Goal: Transaction & Acquisition: Purchase product/service

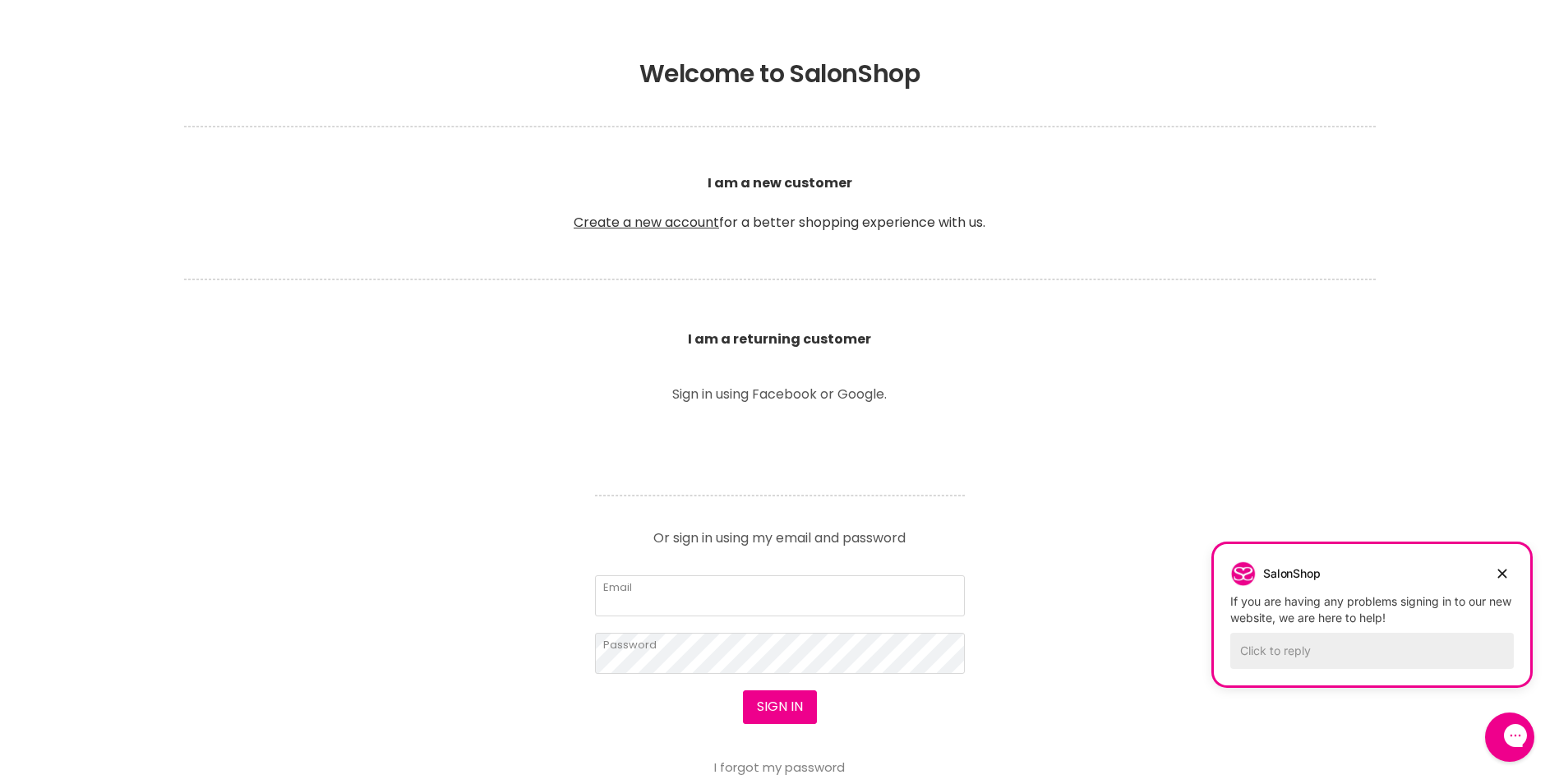
scroll to position [329, 0]
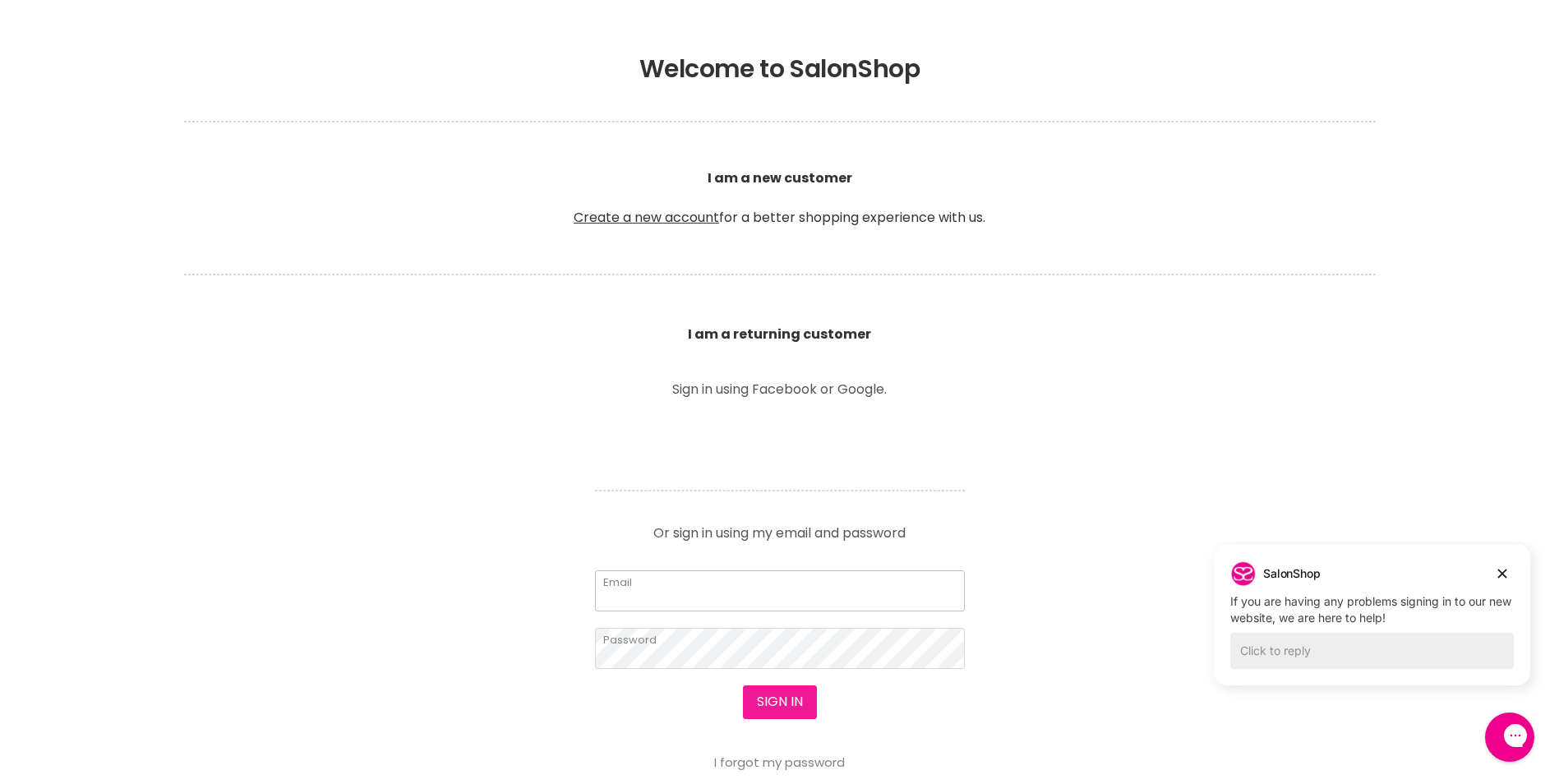
type input "[EMAIL_ADDRESS][DOMAIN_NAME]"
click at [783, 703] on button "Sign in" at bounding box center [780, 702] width 74 height 33
click at [1498, 573] on icon "Dismiss campaign" at bounding box center [1502, 573] width 17 height 19
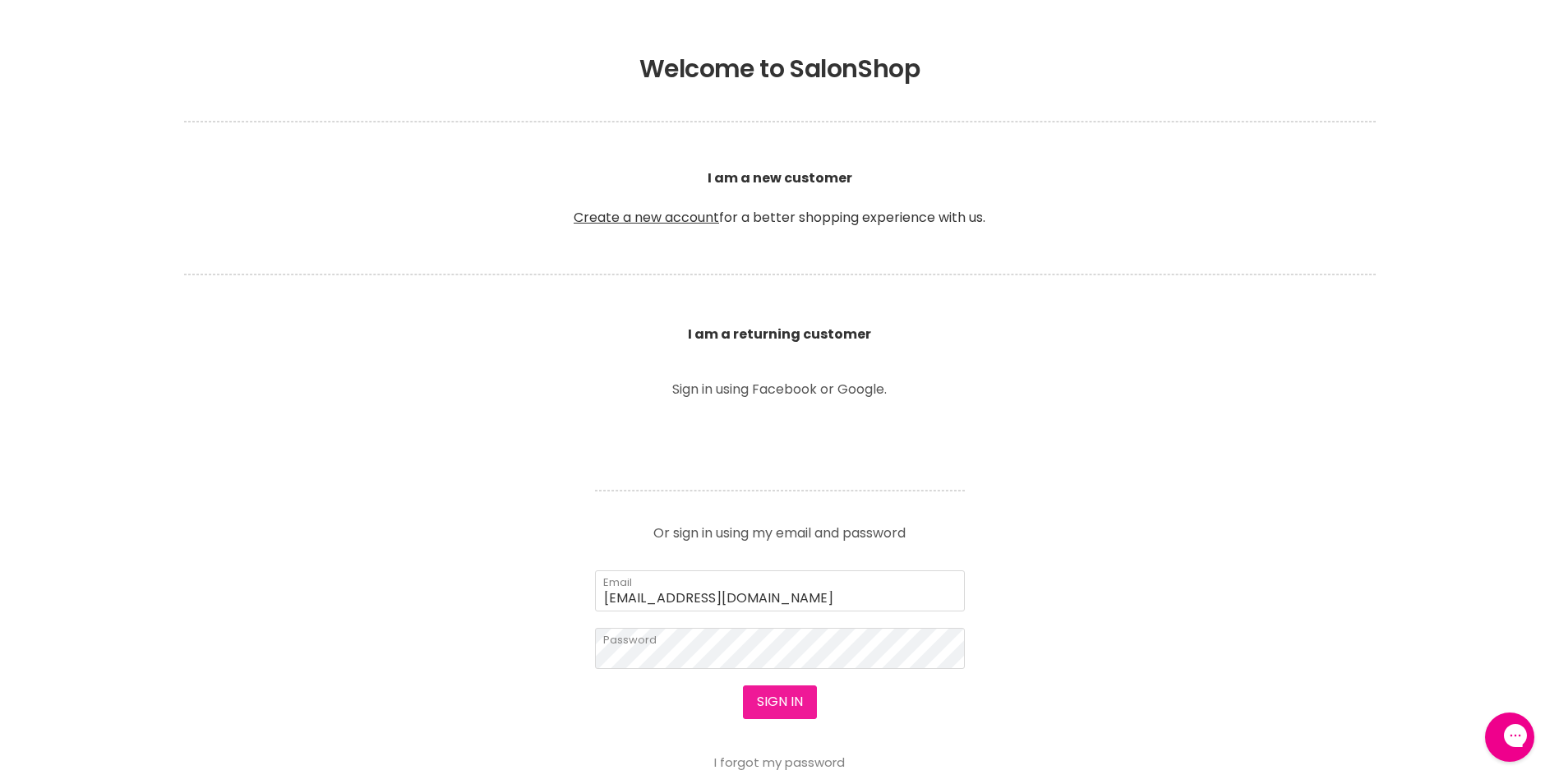
click at [790, 703] on button "Sign in" at bounding box center [780, 702] width 74 height 33
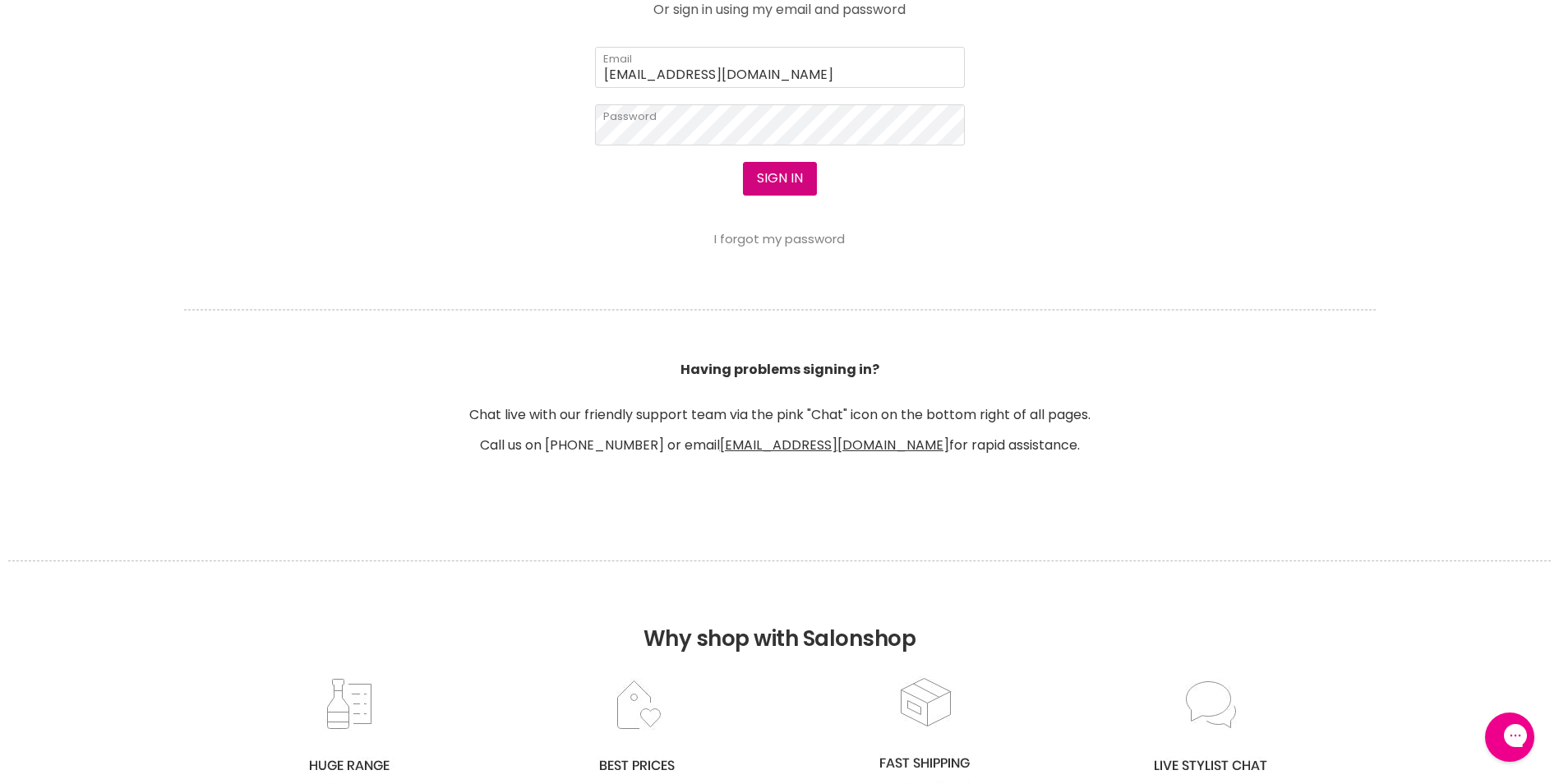
scroll to position [903, 0]
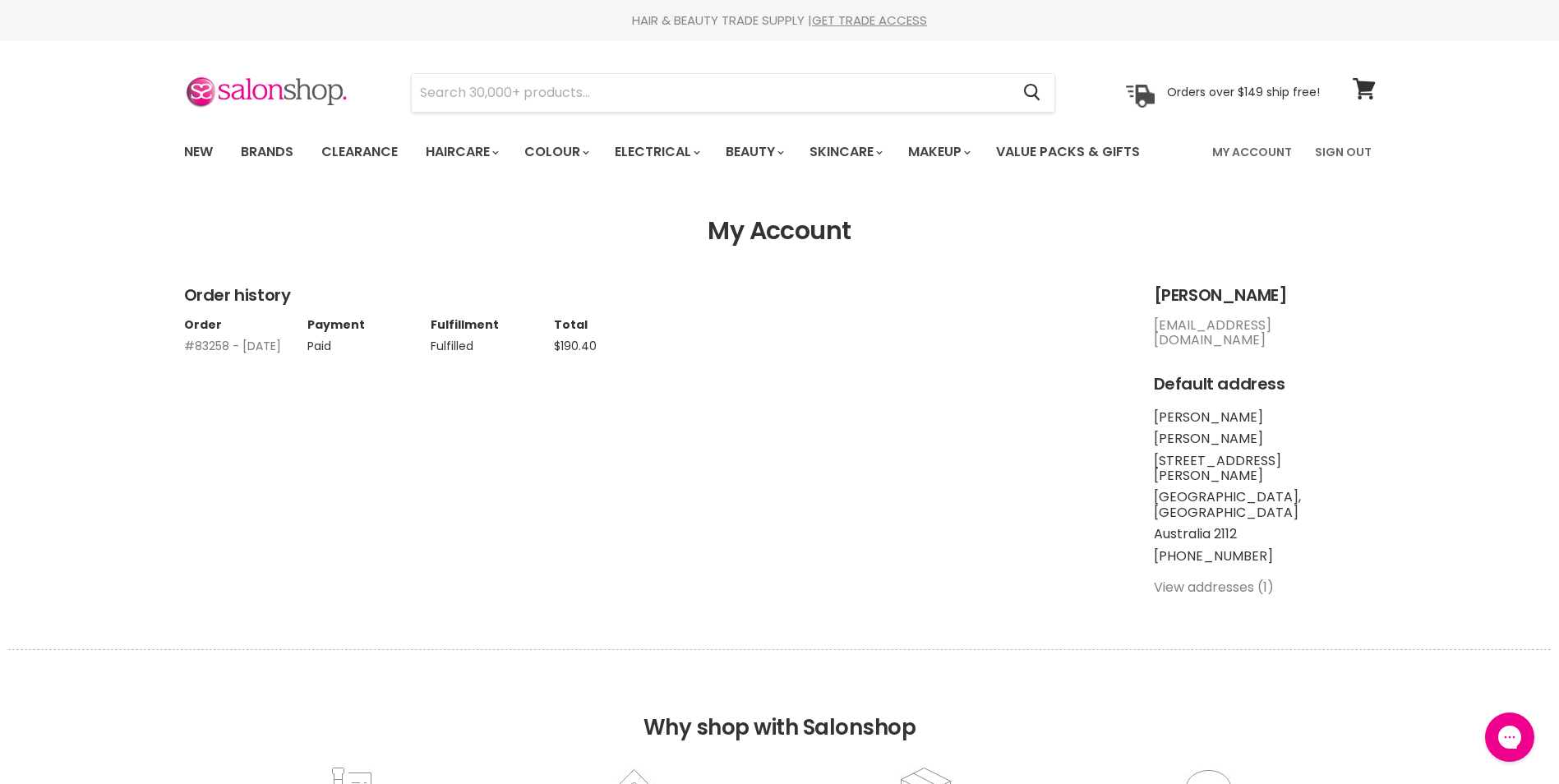
click at [196, 347] on link "#83258 - [DATE]" at bounding box center [232, 346] width 97 height 17
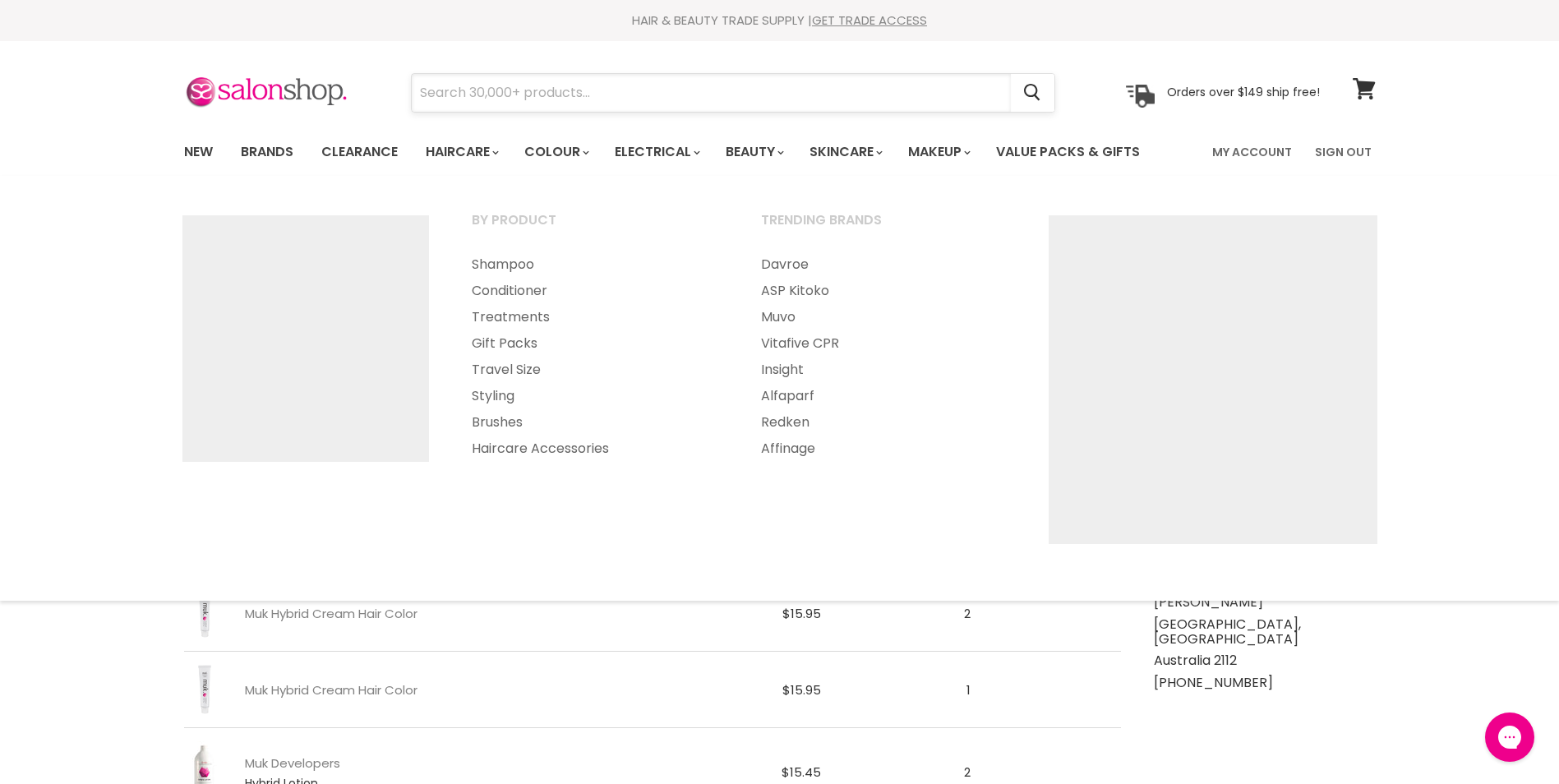
click at [488, 96] on input "Search" at bounding box center [711, 92] width 599 height 38
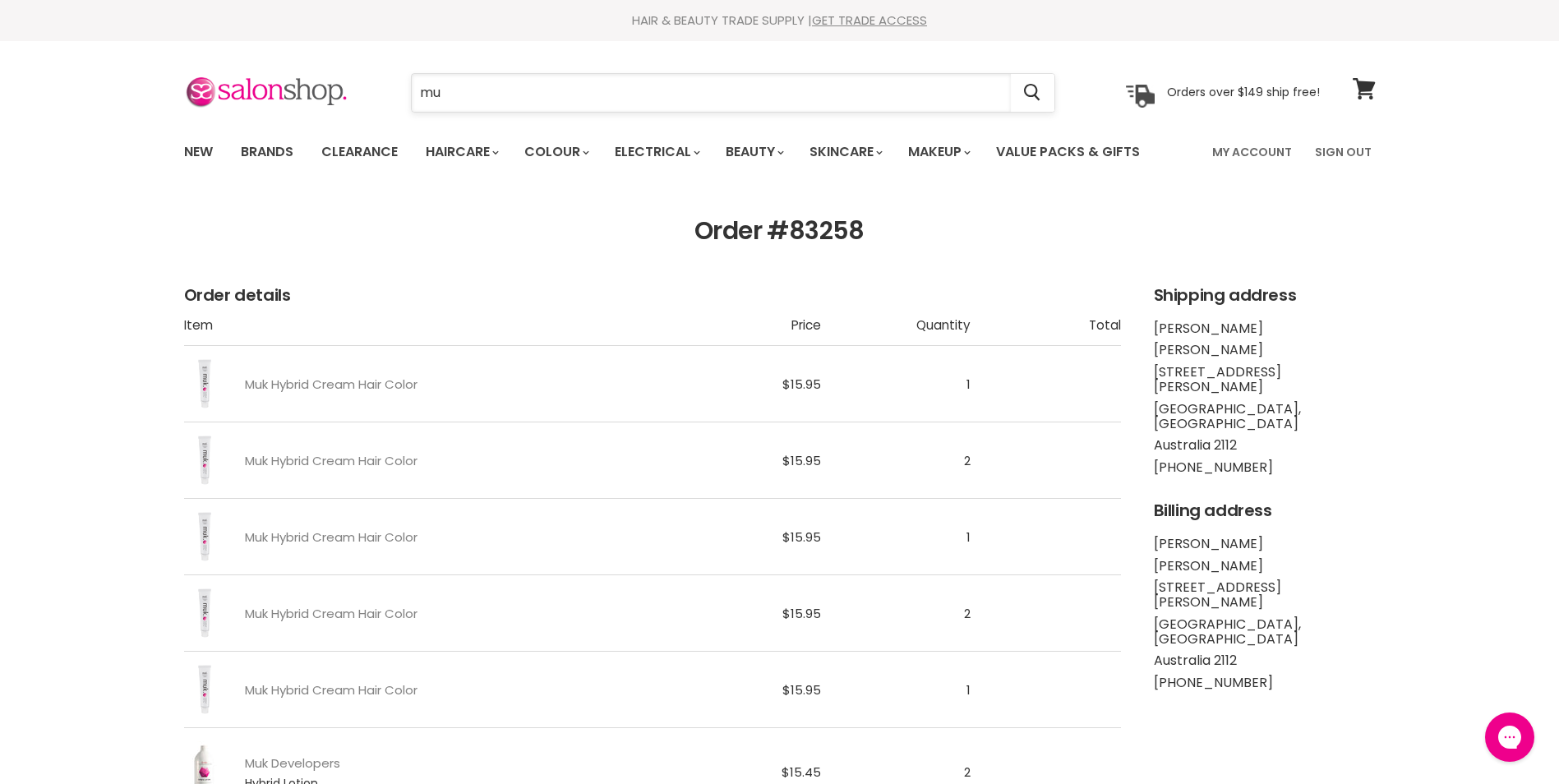
type input "muk"
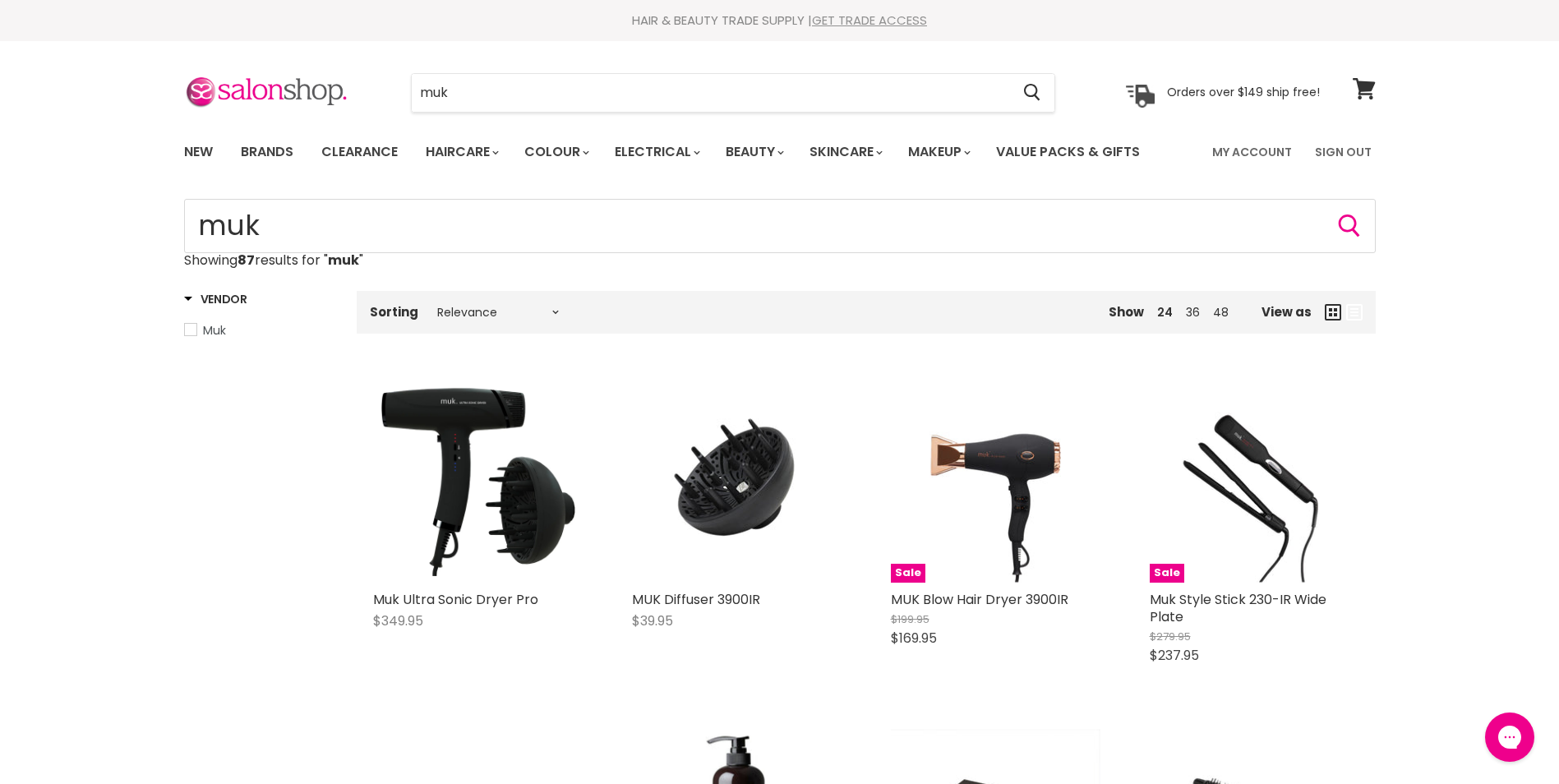
click at [879, 27] on link "GET TRADE ACCESS" at bounding box center [869, 20] width 115 height 17
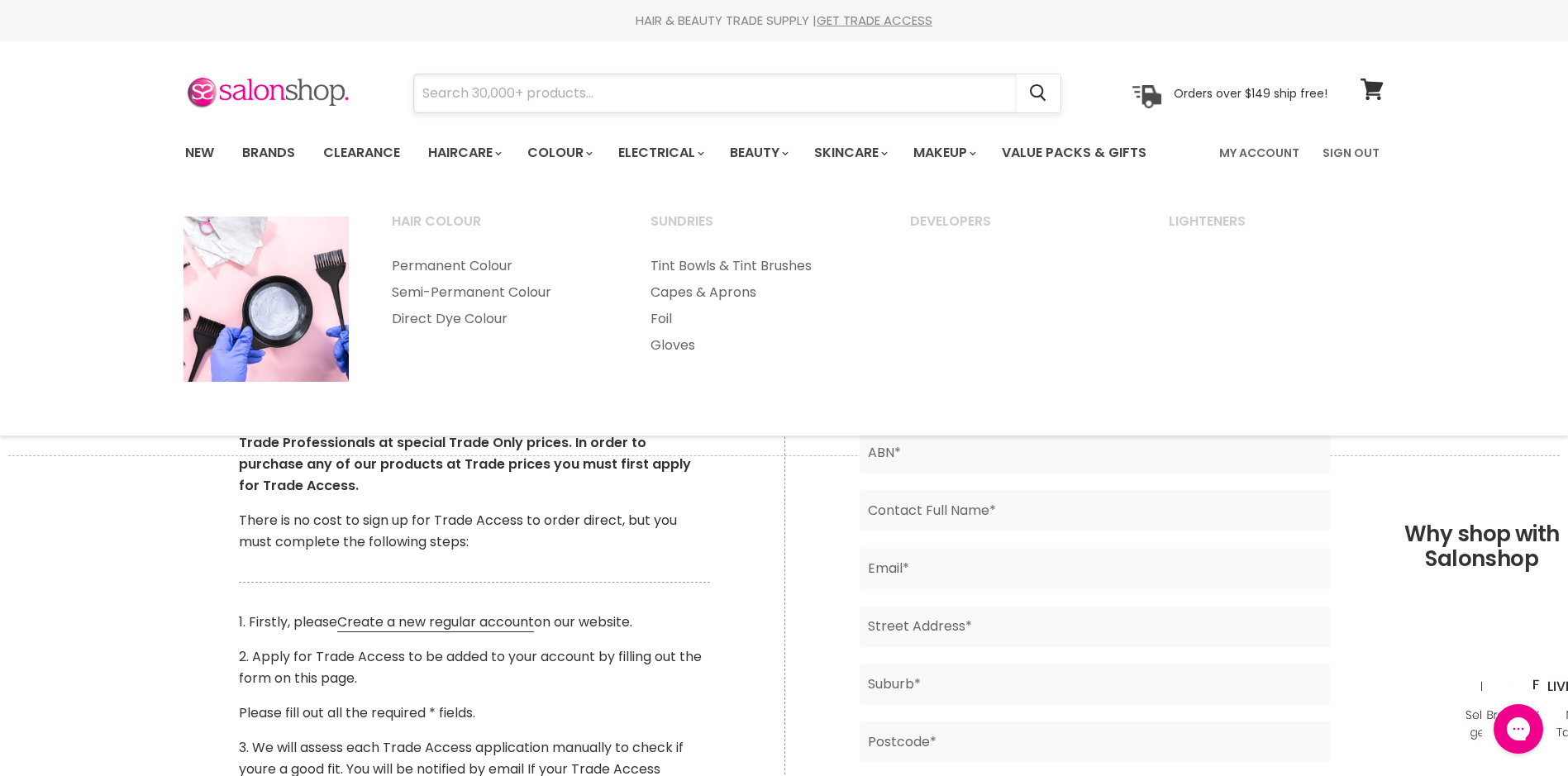
click at [506, 87] on input "Search" at bounding box center [716, 92] width 603 height 38
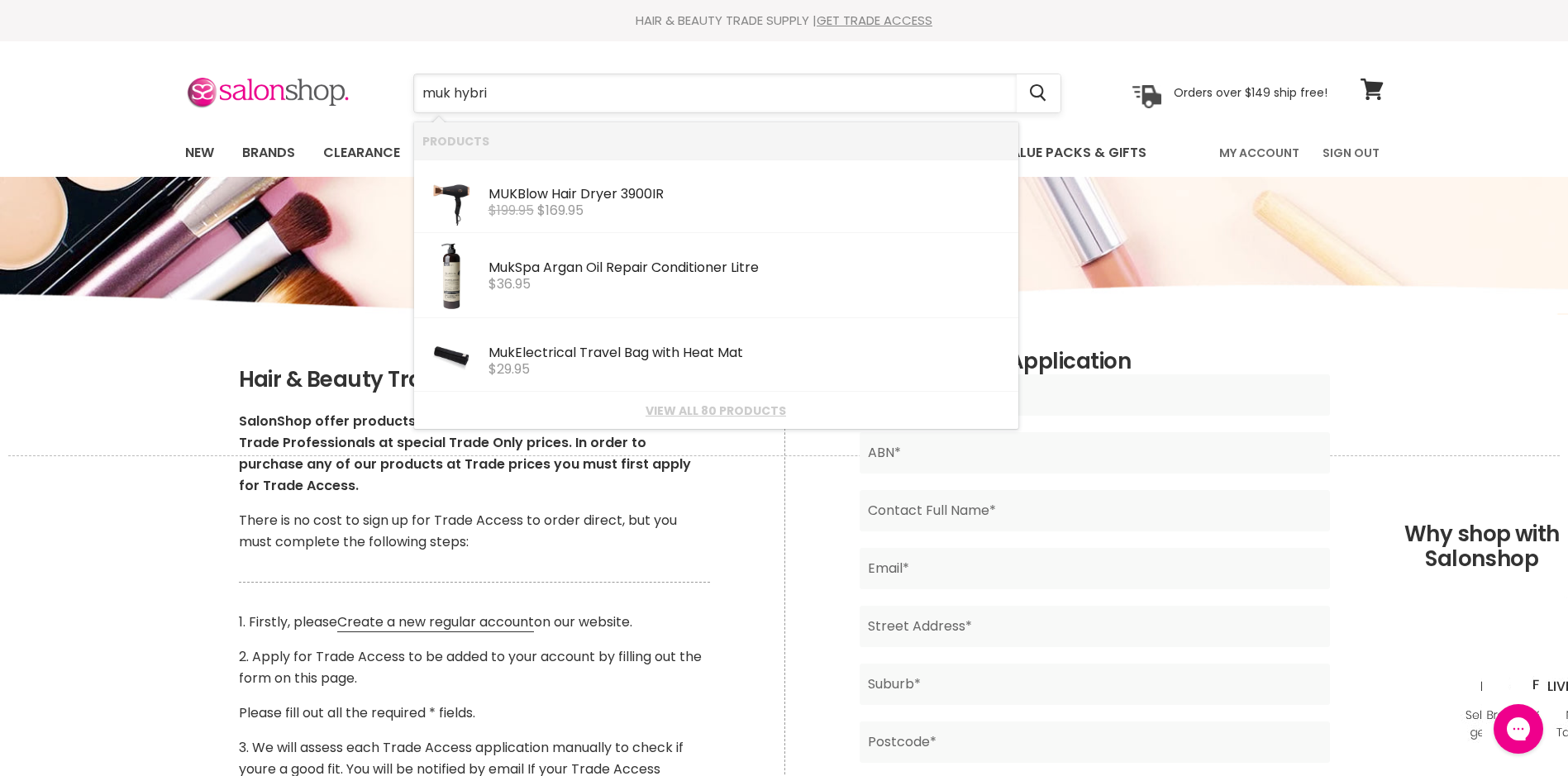
type input "muk hybrid"
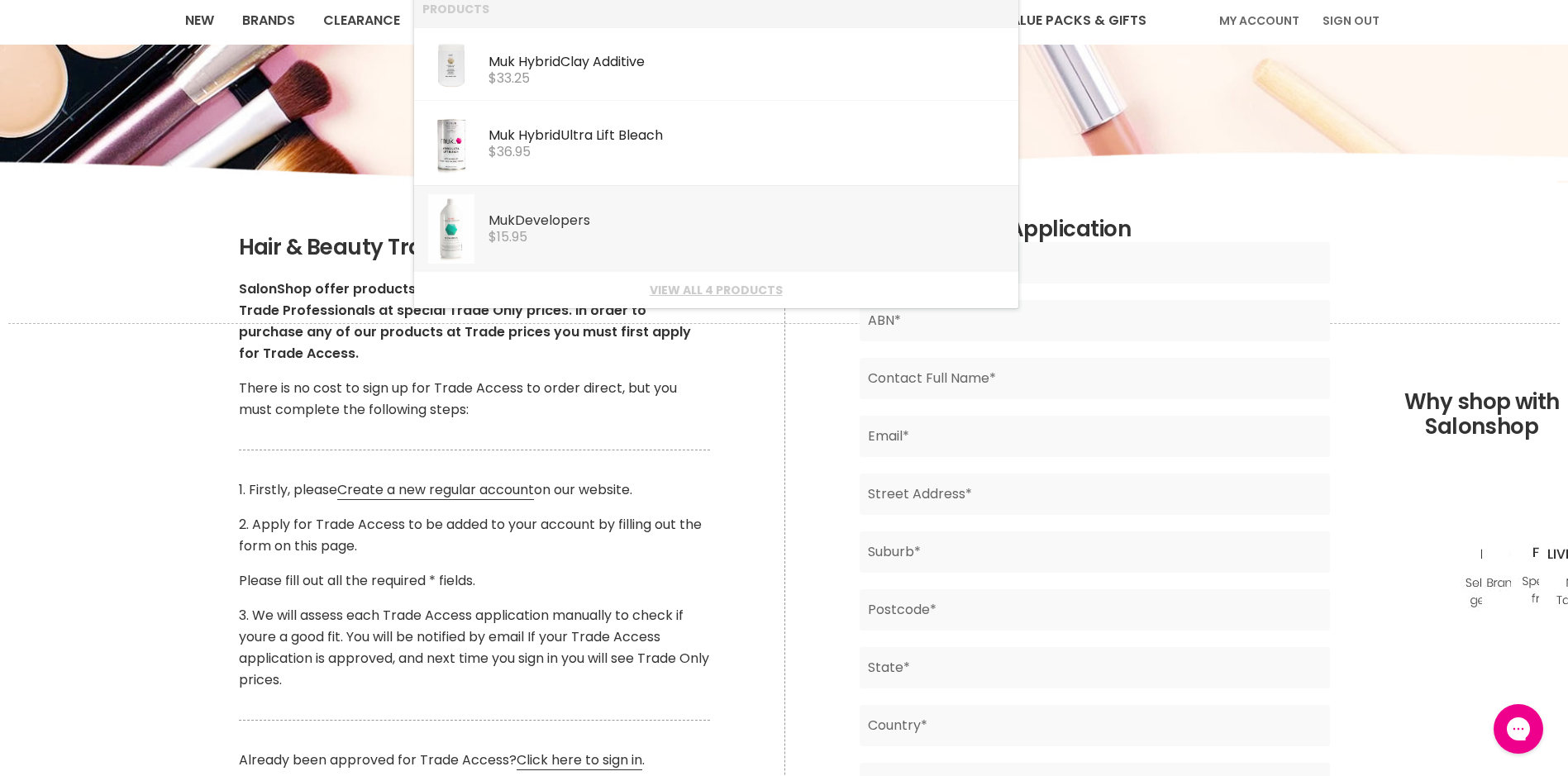
scroll to position [166, 0]
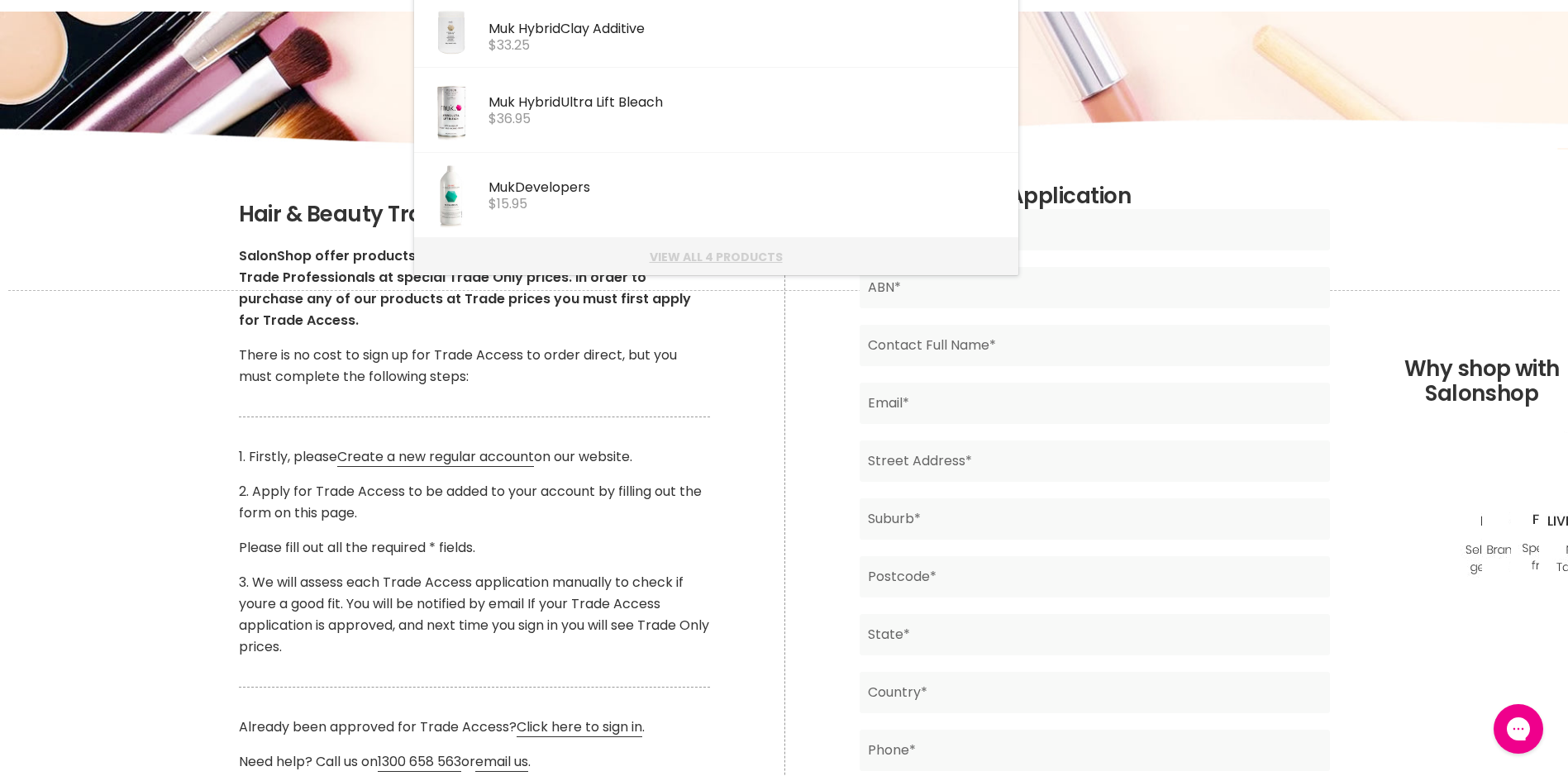
click at [705, 257] on link "View all 4 products" at bounding box center [717, 257] width 588 height 13
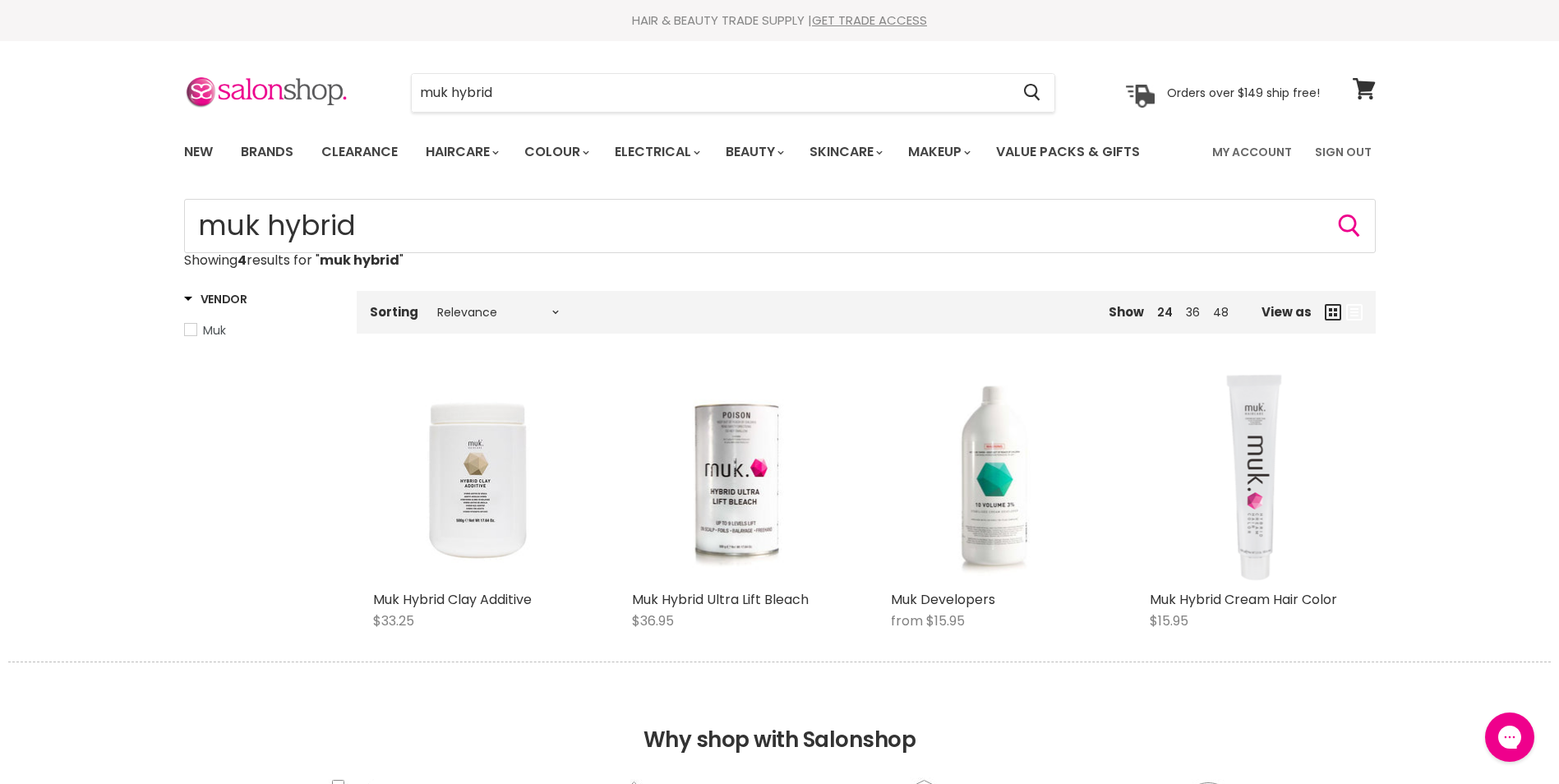
click at [1242, 506] on img "Main content" at bounding box center [1254, 478] width 175 height 210
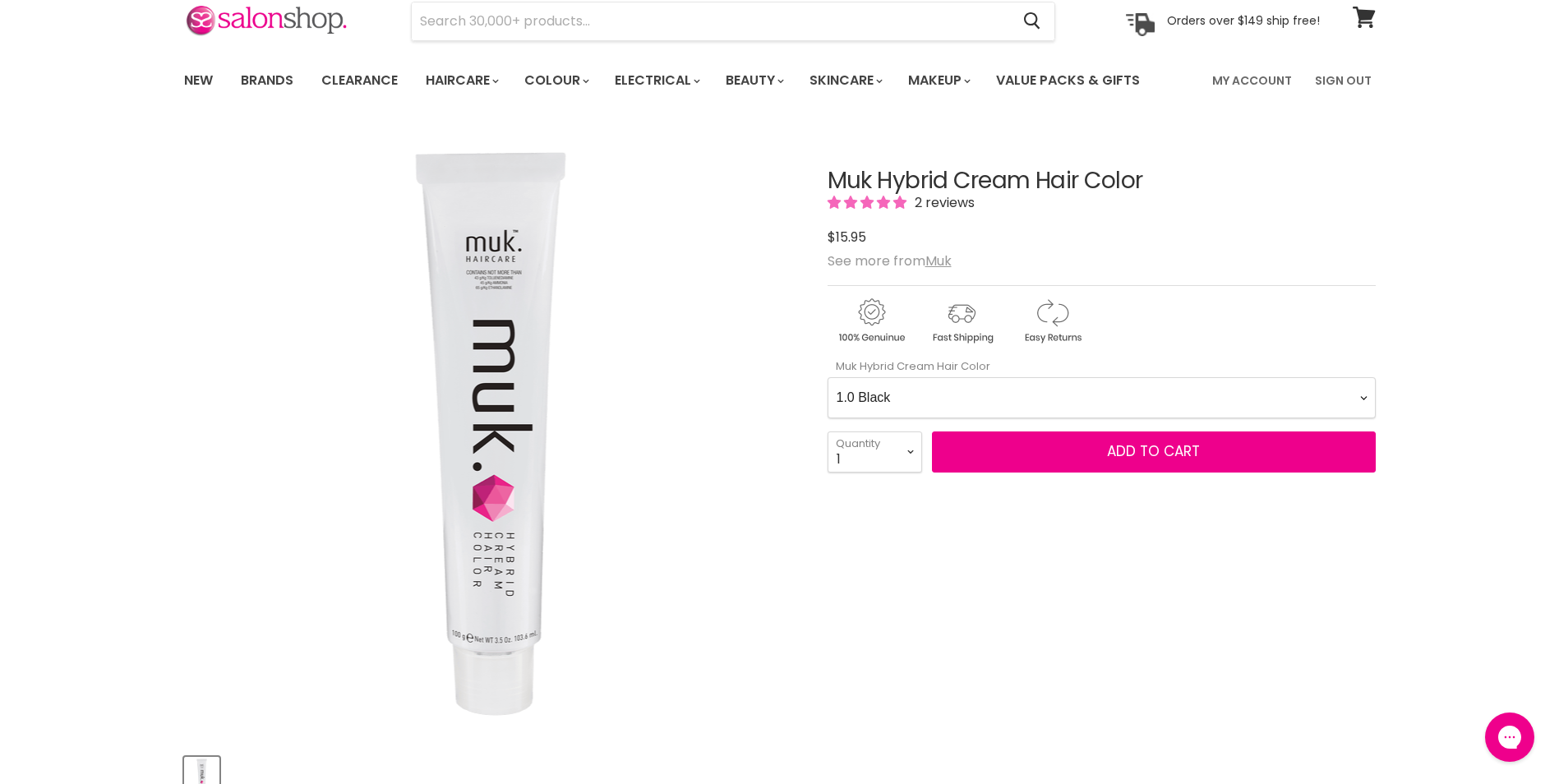
scroll to position [246, 0]
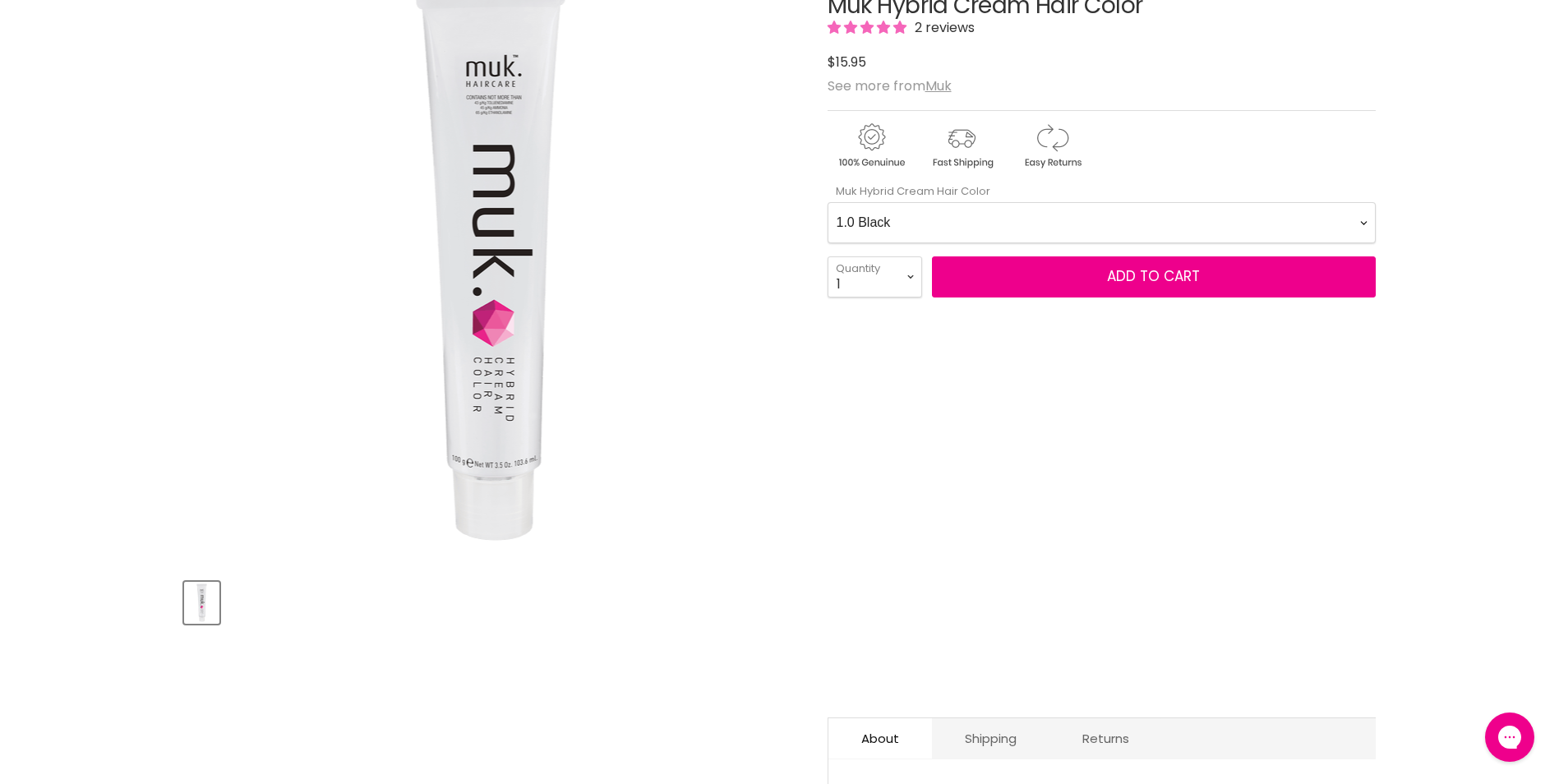
click at [922, 252] on form "Muk Hybrid Cream Hair Color 1.0 Black 1.11 Blue Black Intense Ash 2.0 Darkest B…" at bounding box center [1101, 240] width 548 height 115
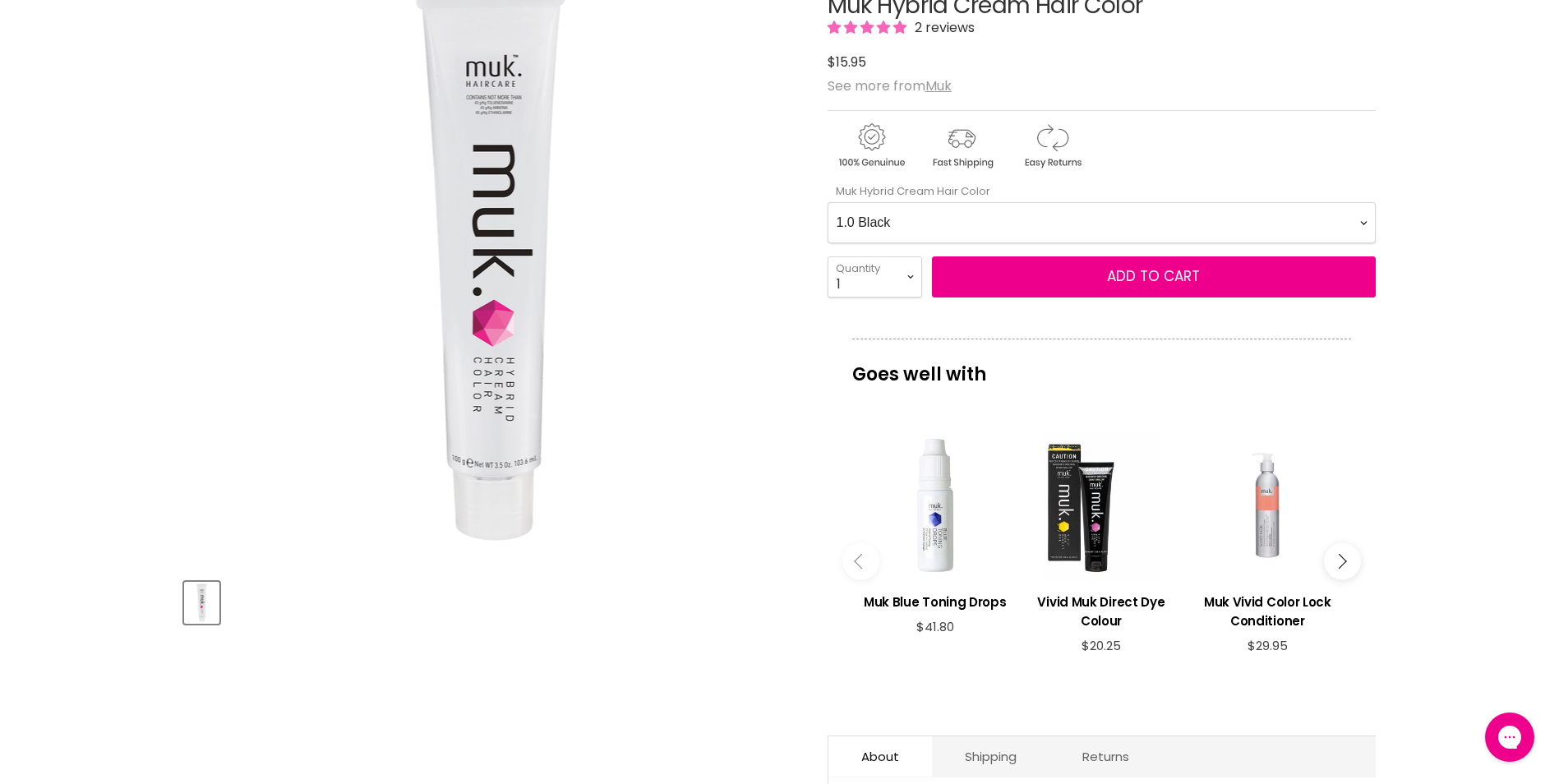
click at [872, 227] on Color-0-0 "1.0 Black 1.11 Blue Black Intense Ash 2.0 Darkest Brown 3.0 Dark Brown 3.11 Dar…" at bounding box center [1101, 222] width 548 height 41
click at [827, 202] on Color-0-0 "1.0 Black 1.11 Blue Black Intense Ash 2.0 Darkest Brown 3.0 Dark Brown 3.11 Dar…" at bounding box center [1101, 222] width 548 height 41
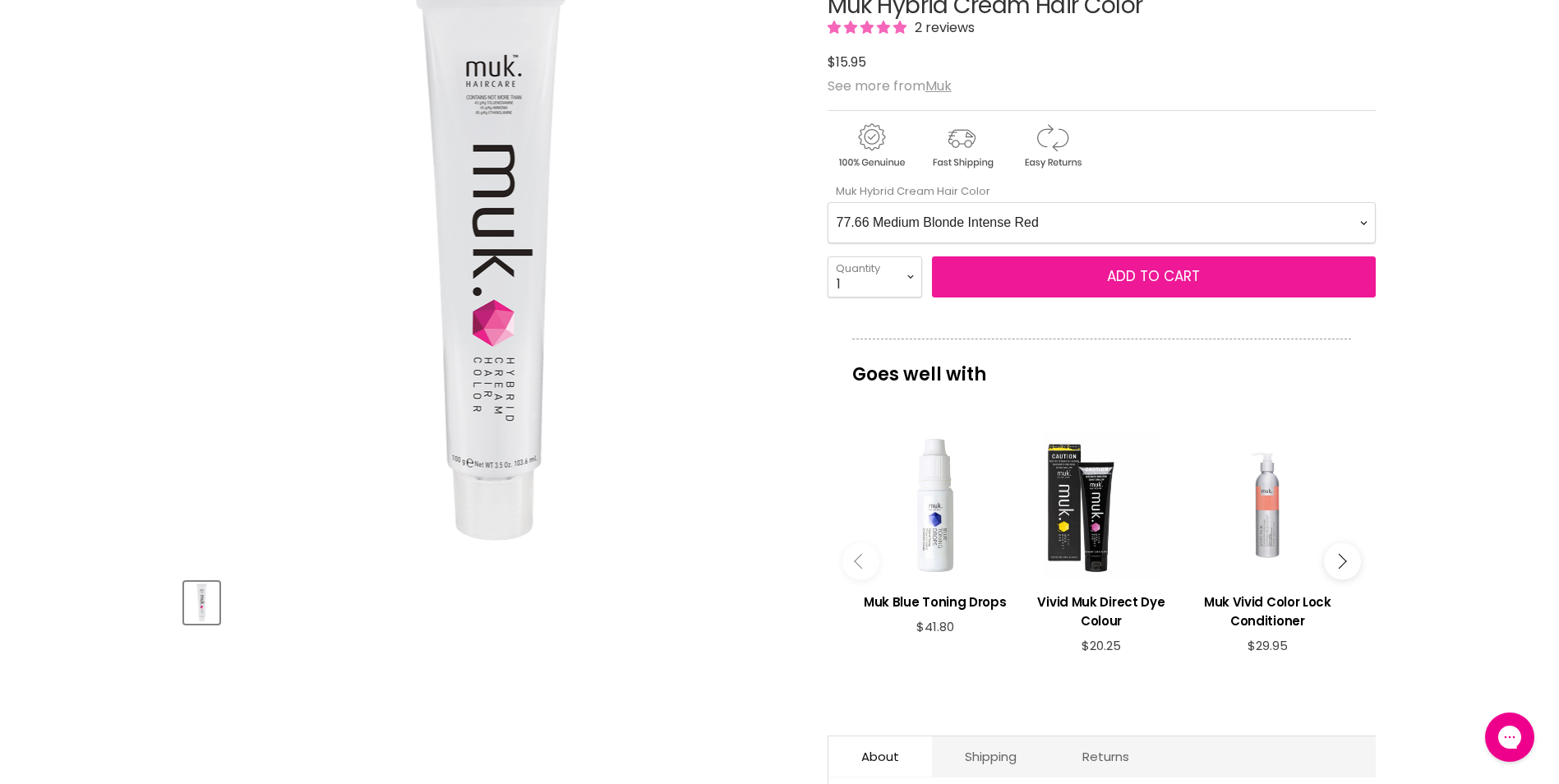
click at [1059, 275] on button "Add to cart" at bounding box center [1154, 277] width 444 height 41
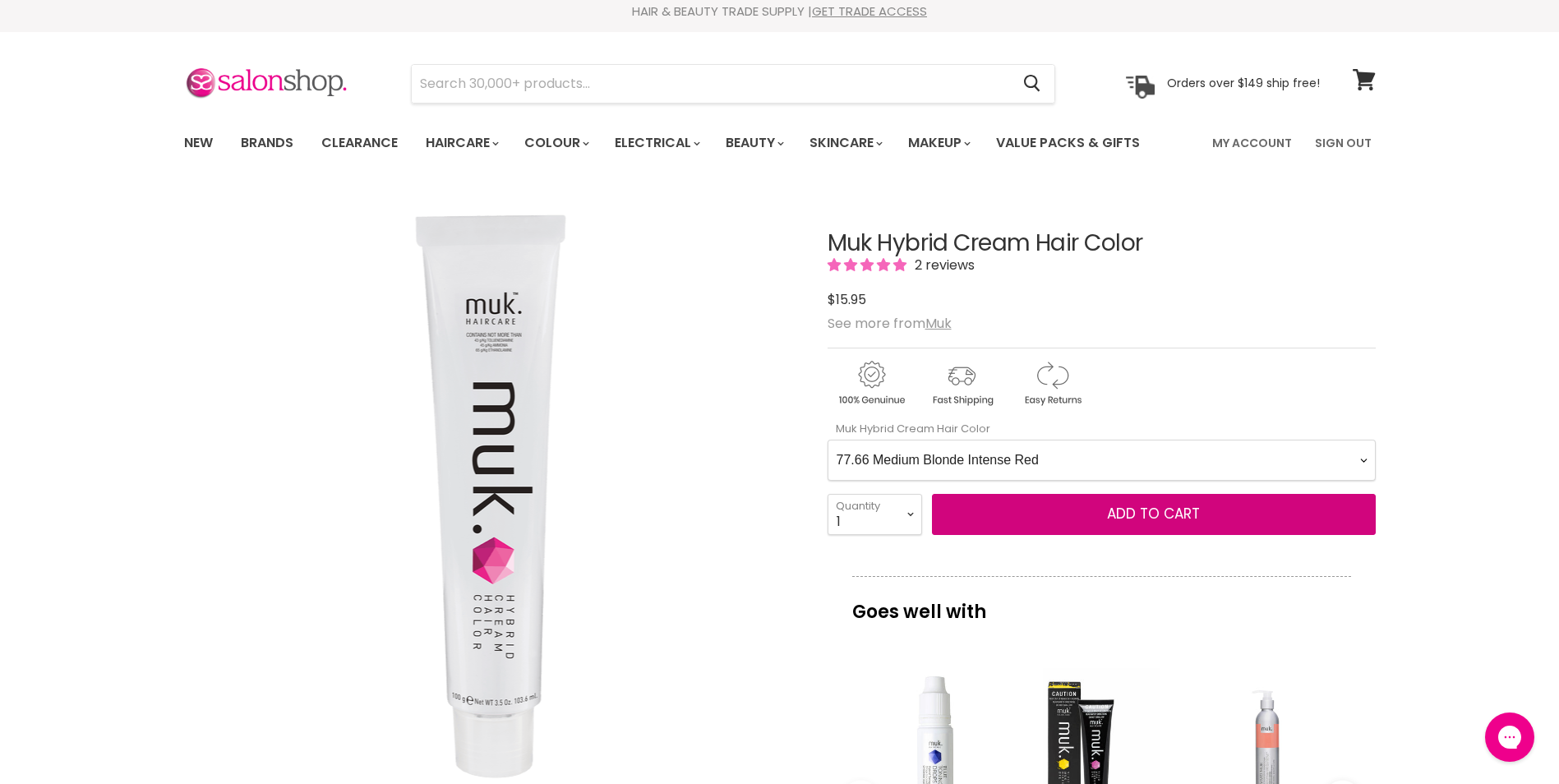
scroll to position [0, 0]
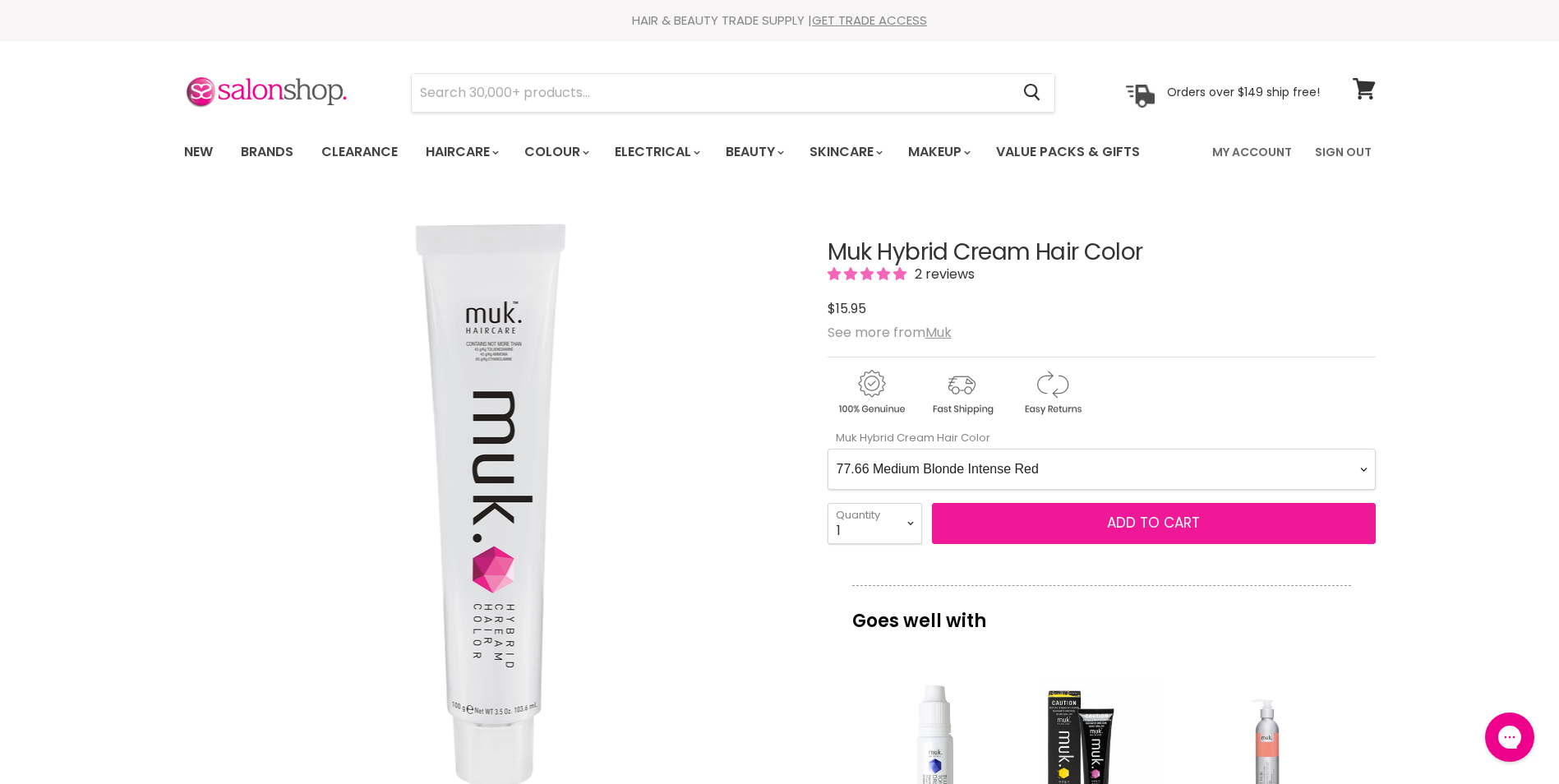
click at [1121, 517] on span "Add to cart" at bounding box center [1153, 522] width 93 height 19
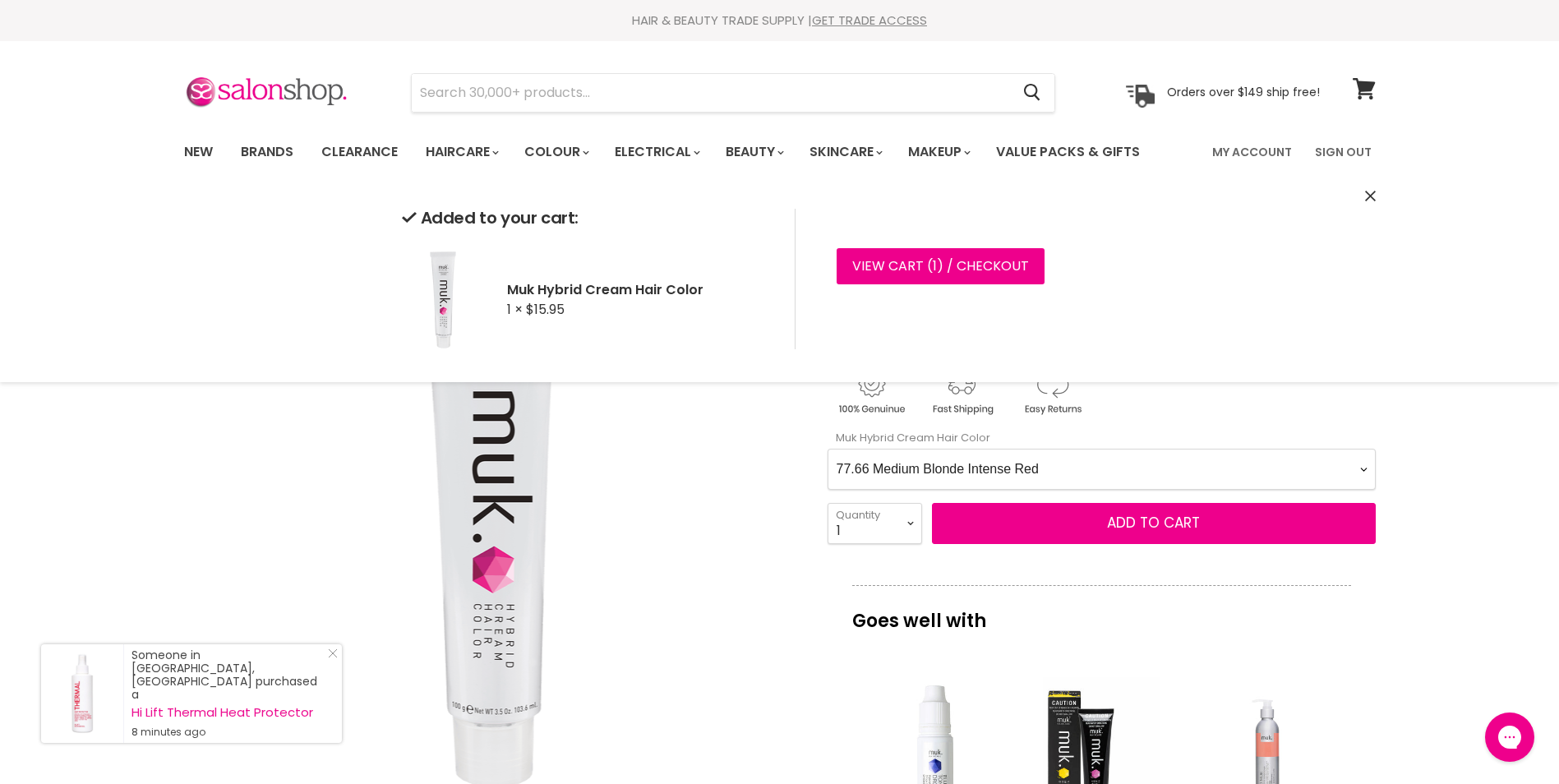
click at [1089, 469] on Color-0-0 "1.0 Black 1.11 Blue Black Intense Ash 2.0 Darkest Brown 3.0 Dark Brown 3.11 Dar…" at bounding box center [1101, 469] width 548 height 41
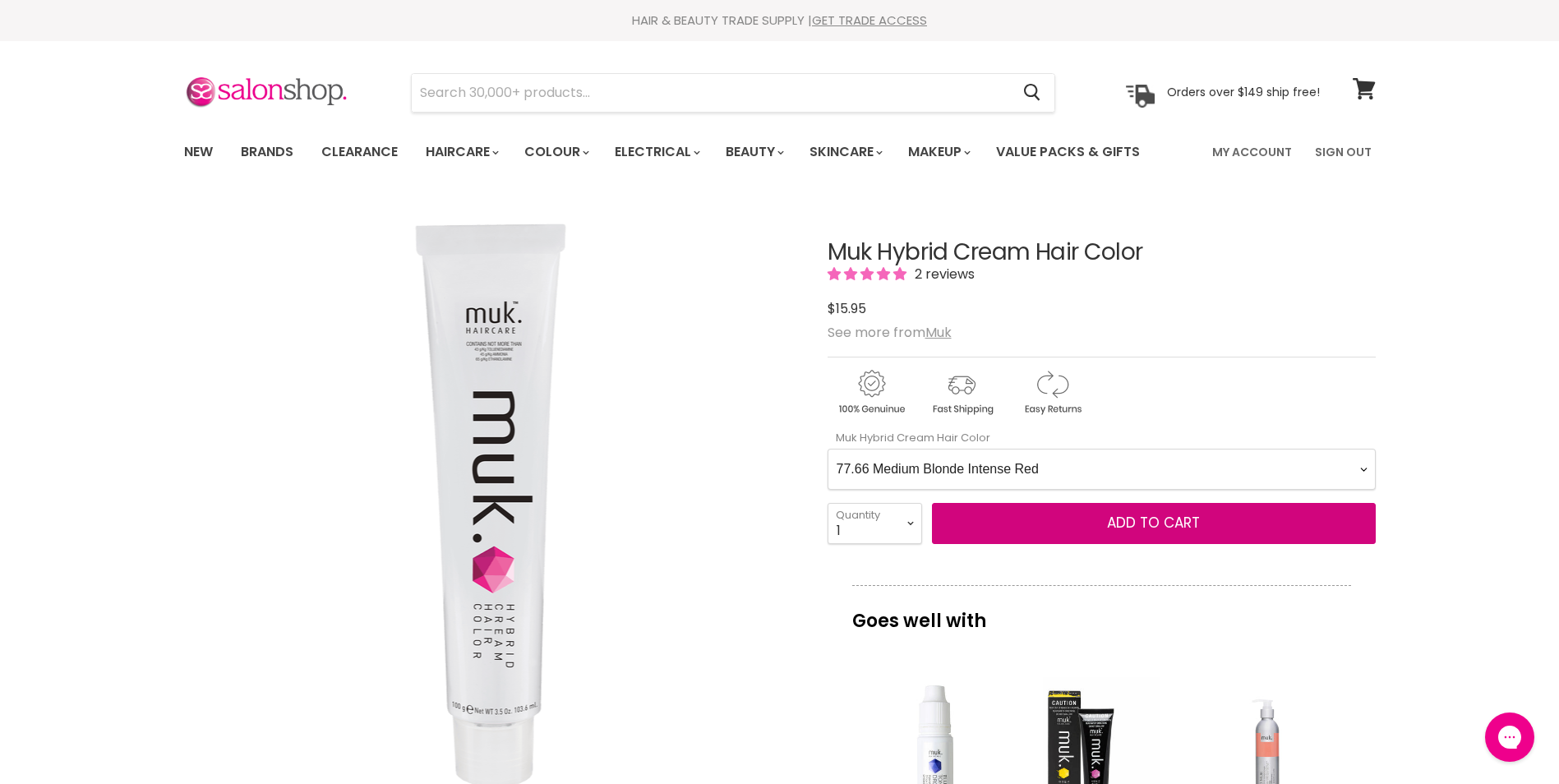
select Color-0-0 "9.0 Very Light Blonde"
click at [827, 449] on Color-0-0 "1.0 Black 1.11 Blue Black Intense Ash 2.0 Darkest Brown 3.0 Dark Brown 3.11 Dar…" at bounding box center [1101, 469] width 548 height 41
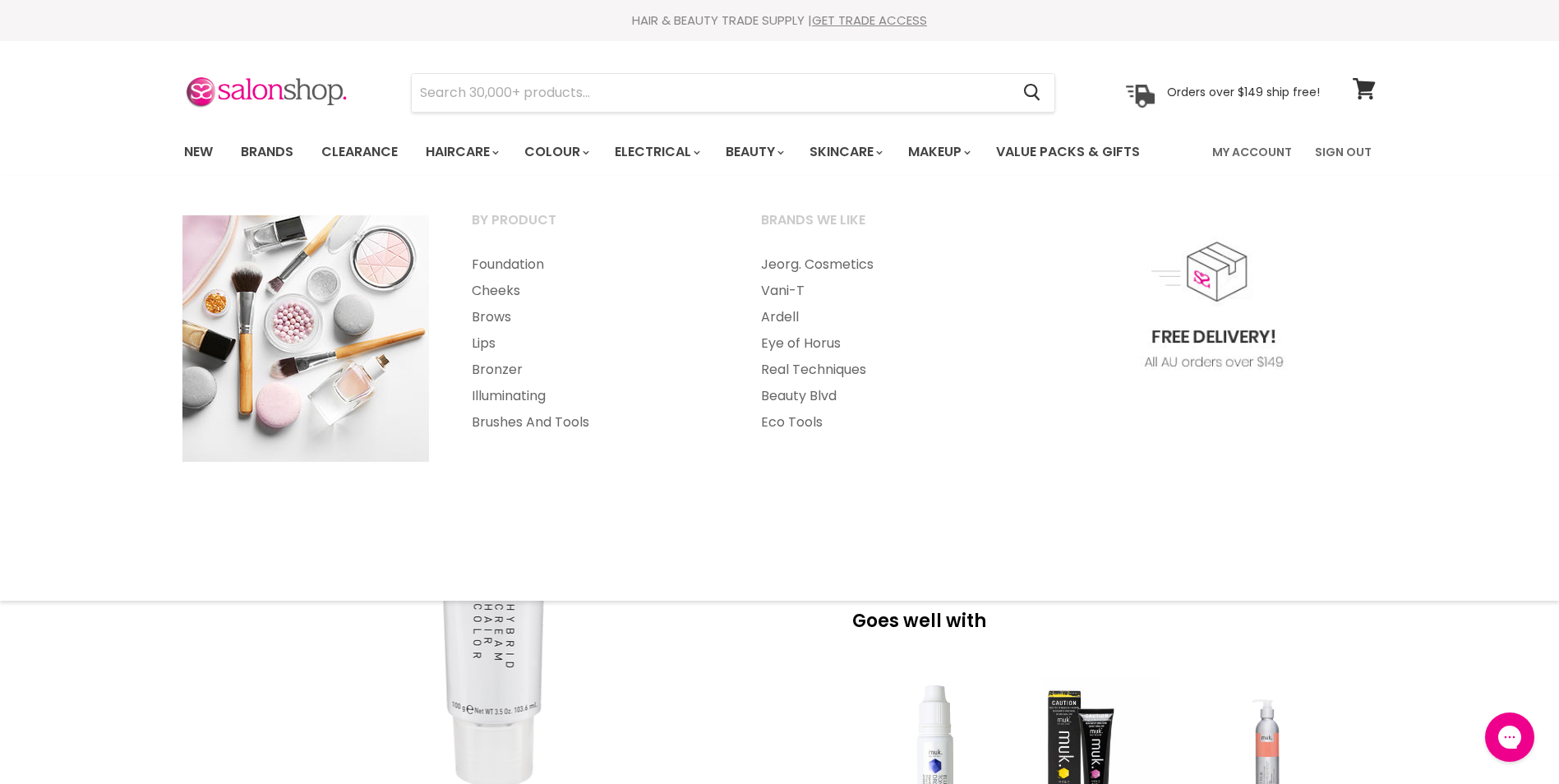
drag, startPoint x: 1197, startPoint y: 653, endPoint x: 1182, endPoint y: 644, distance: 17.5
click at [1197, 653] on div "Goes well with imageUrl Muk Blue Toning Drops $41.80 imageUrl Vivid Muk Direct …" at bounding box center [1101, 771] width 548 height 374
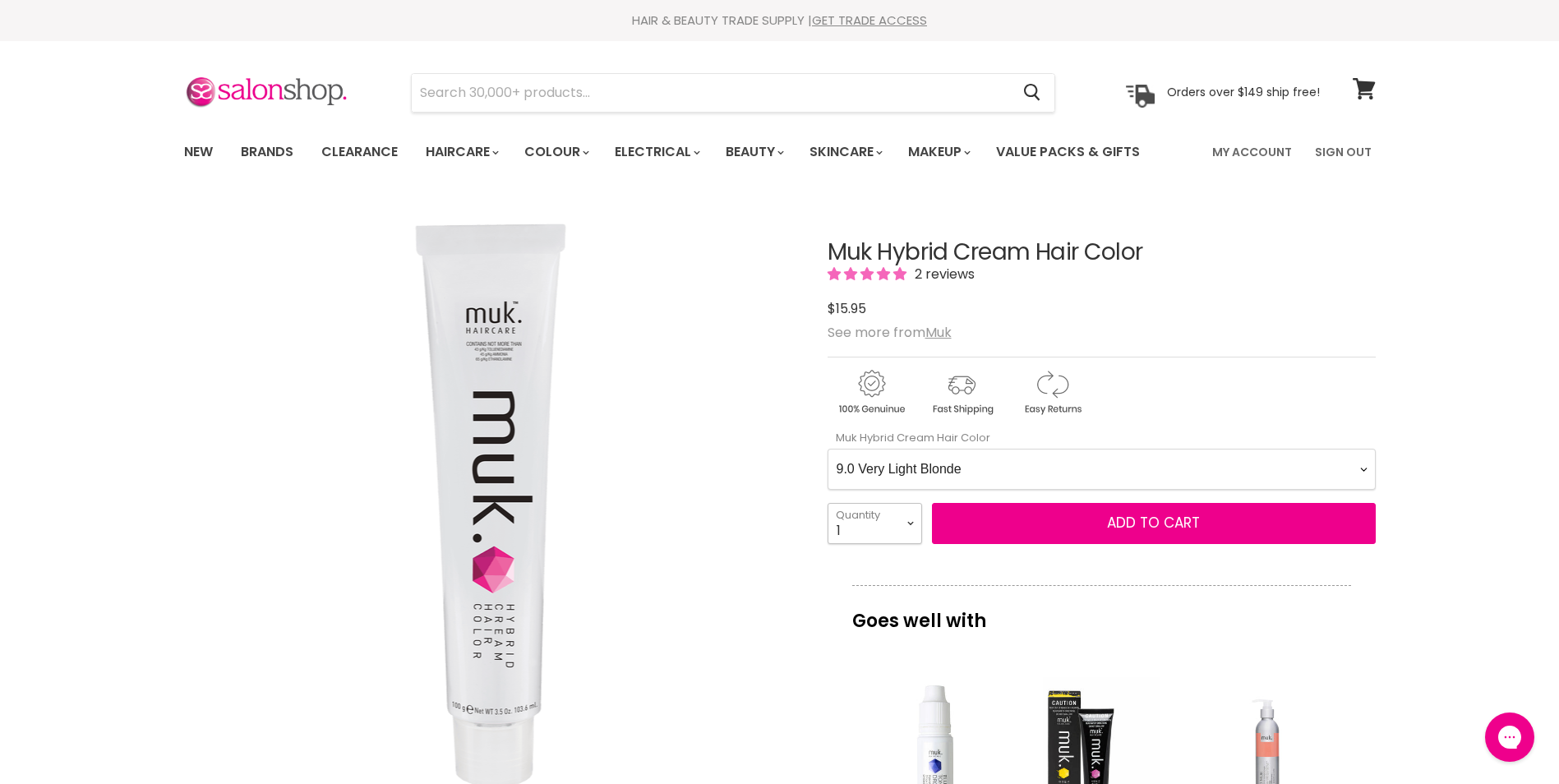
click at [903, 523] on select "1 2 3 4 5 6 7 8 9 10+" at bounding box center [874, 523] width 95 height 41
select select "3"
click at [827, 503] on select "1 2 3 4 5 6 7 8 9 10+" at bounding box center [874, 523] width 95 height 41
type input "3"
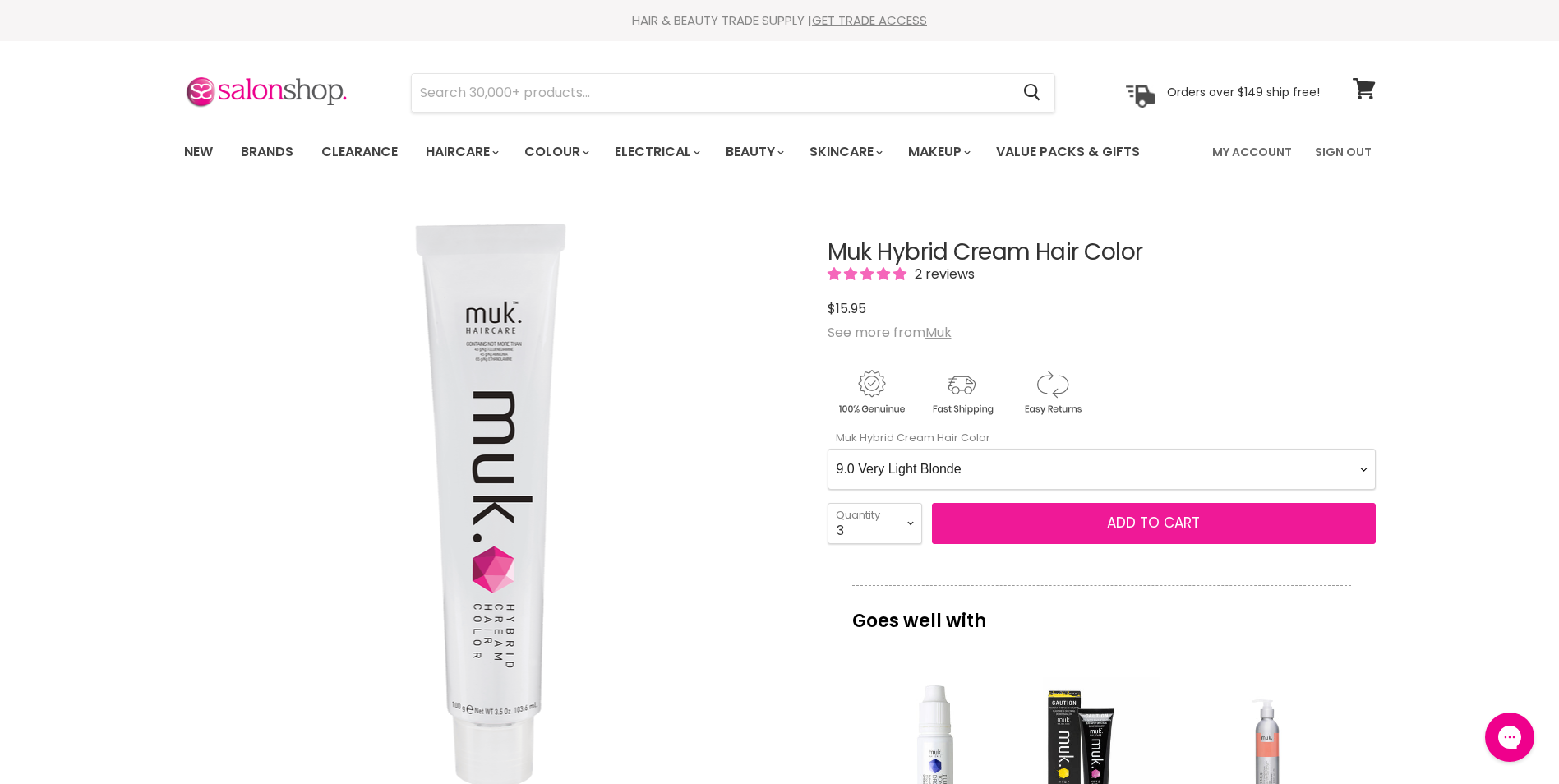
click at [1166, 522] on span "Add to cart" at bounding box center [1153, 522] width 93 height 19
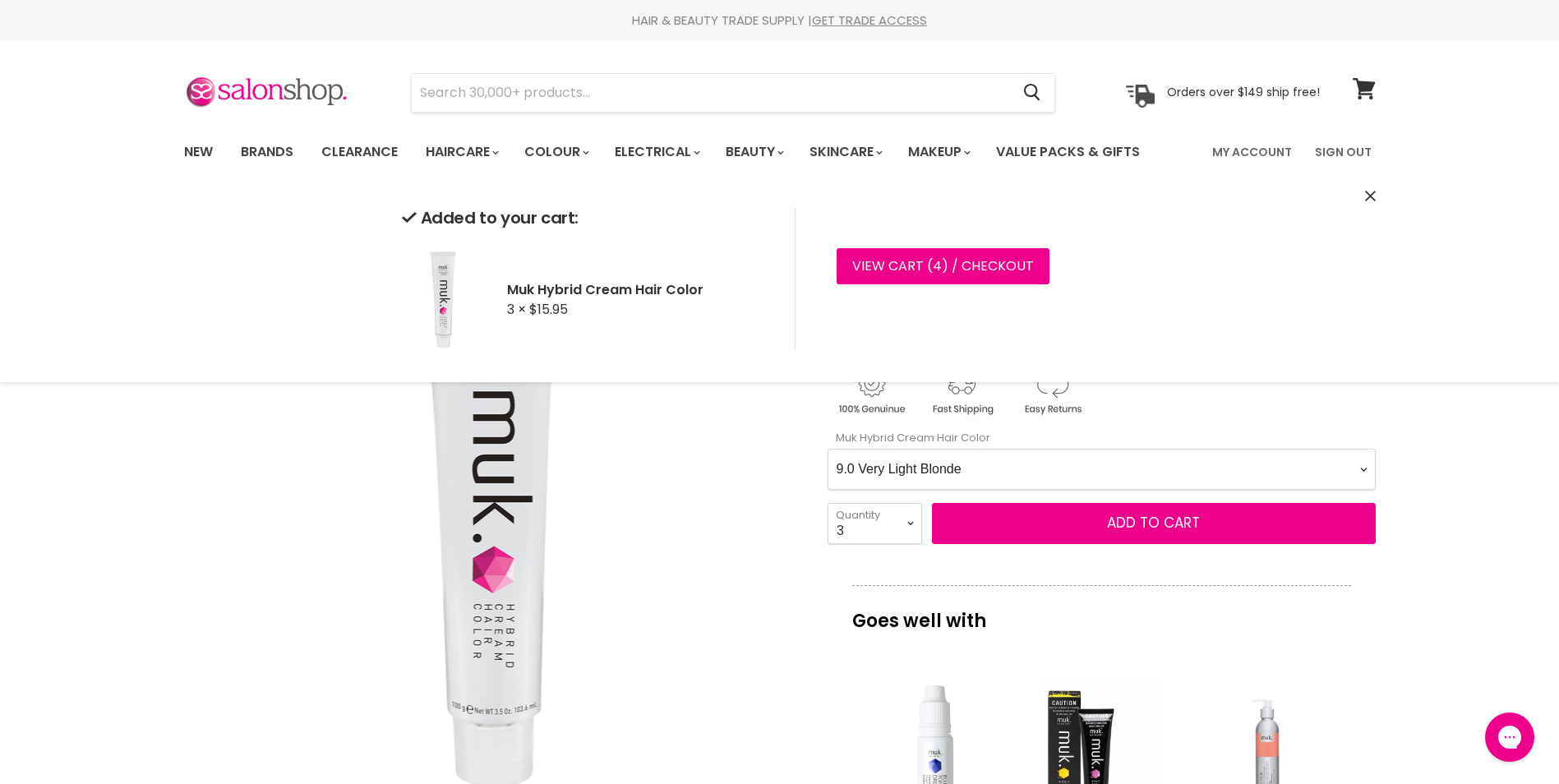
click at [1010, 478] on Color-0-0 "1.0 Black 1.11 Blue Black Intense Ash 2.0 Darkest Brown 3.0 Dark Brown 3.11 Dar…" at bounding box center [1101, 469] width 548 height 41
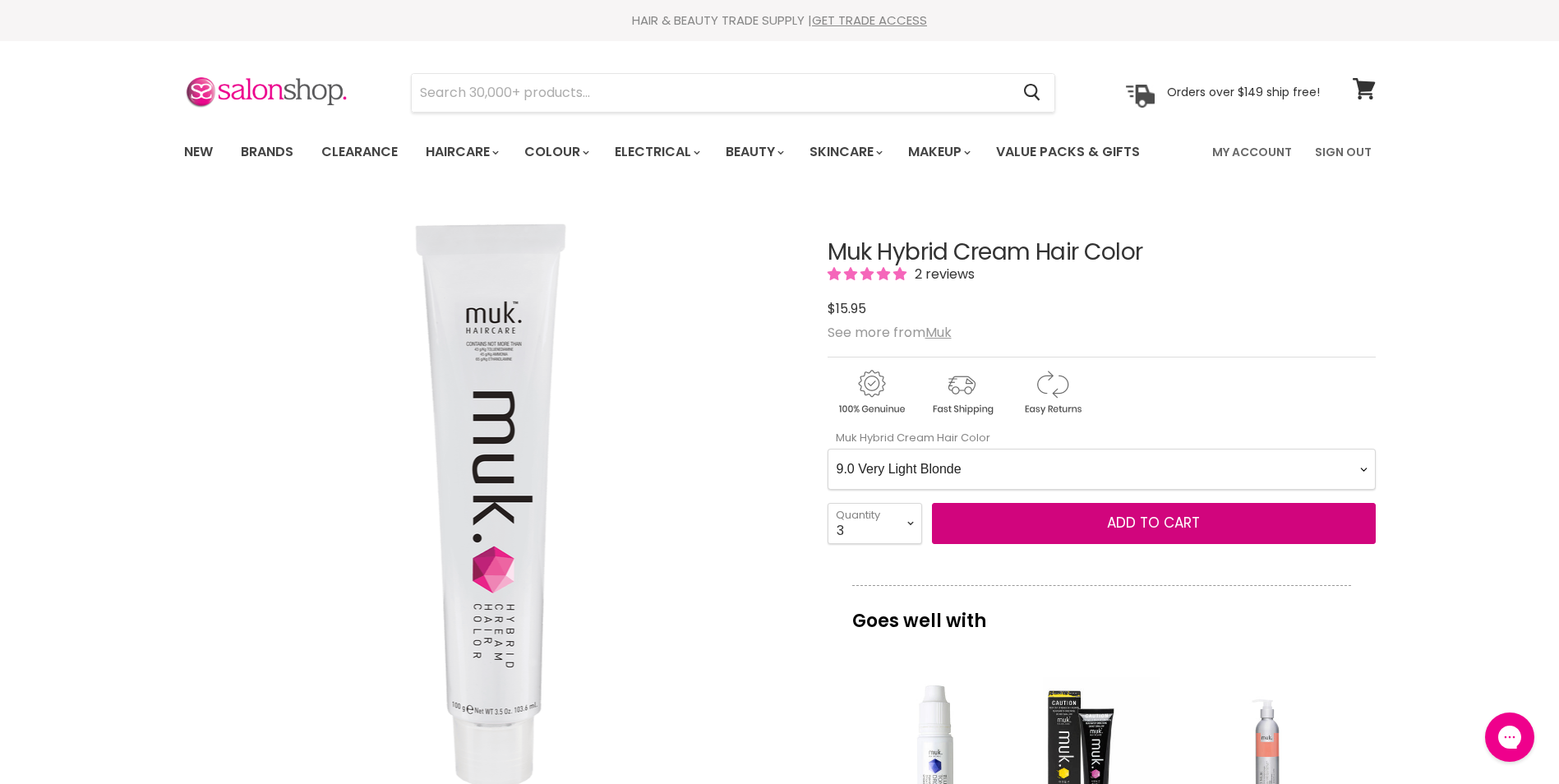
select Color-0-0 "9.01 Very Light Natural Ash Blonde"
click at [827, 449] on Color-0-0 "1.0 Black 1.11 Blue Black Intense Ash 2.0 Darkest Brown 3.0 Dark Brown 3.11 Dar…" at bounding box center [1101, 469] width 548 height 41
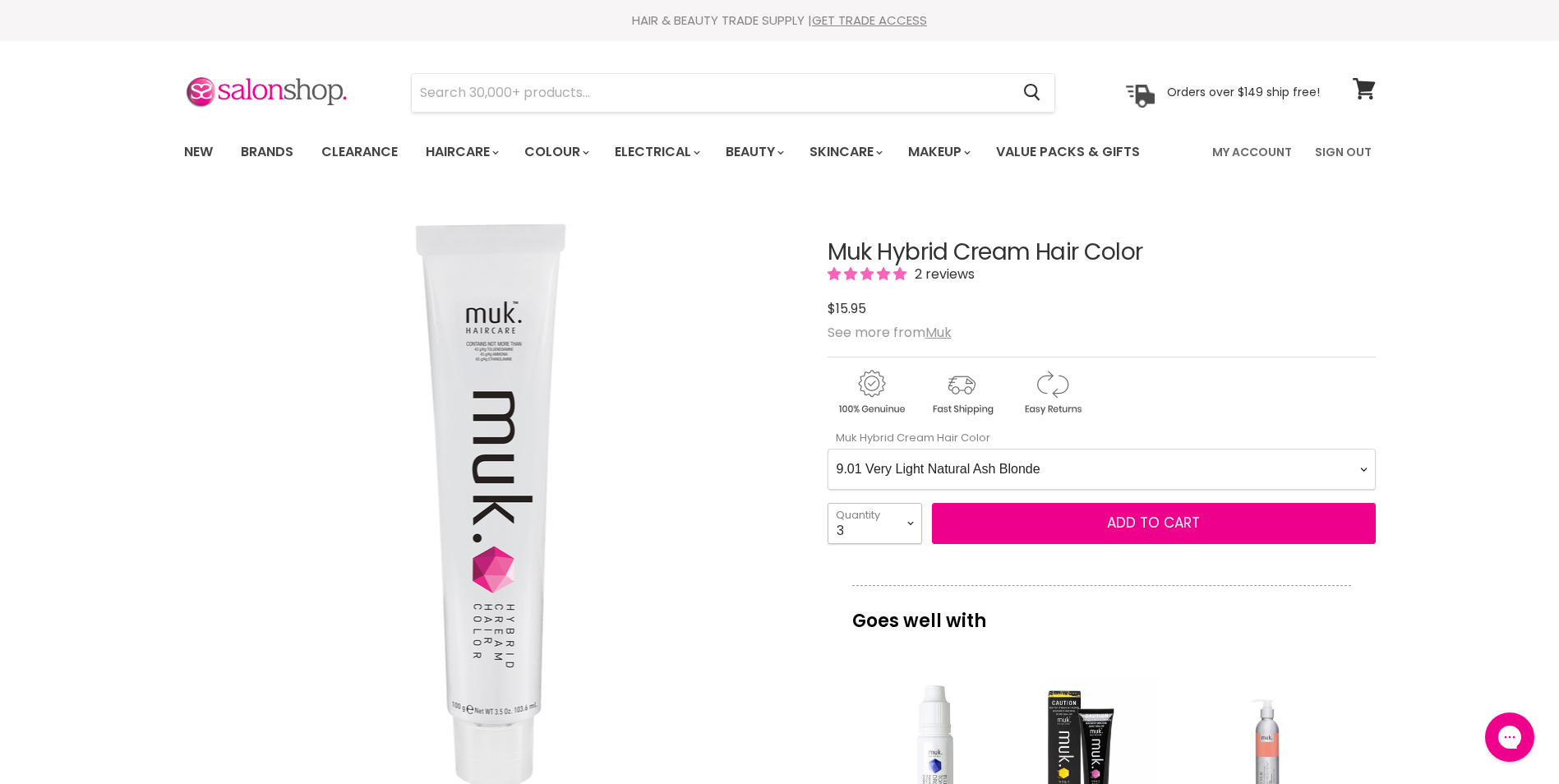
click at [887, 520] on select "1 2 3 4 5 6 7 8 9 10+" at bounding box center [874, 523] width 95 height 41
select select "2"
click at [827, 503] on select "1 2 3 4 5 6 7 8 9 10+" at bounding box center [874, 523] width 95 height 41
type input "2"
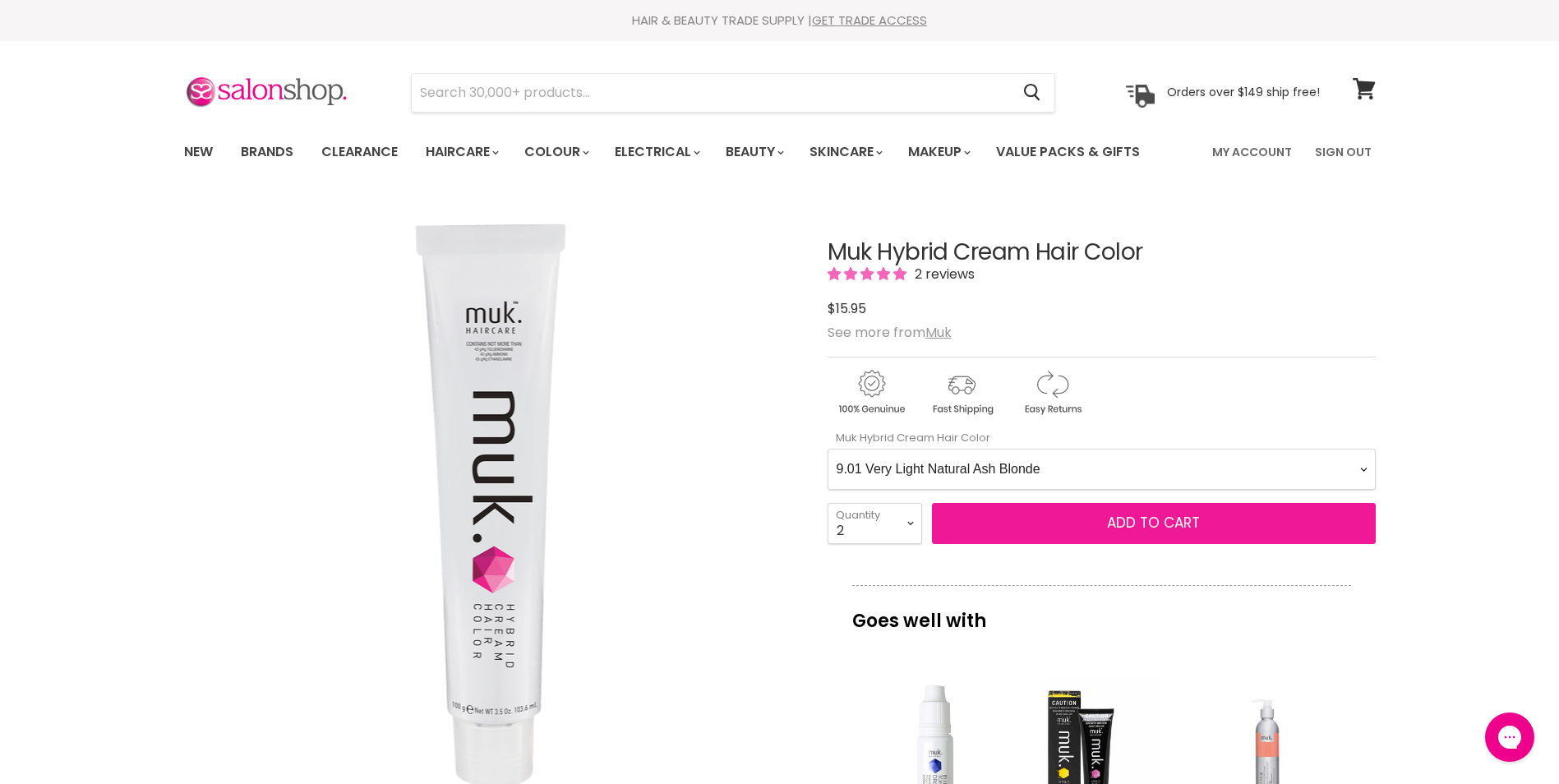
click at [1155, 523] on span "Add to cart" at bounding box center [1153, 522] width 93 height 19
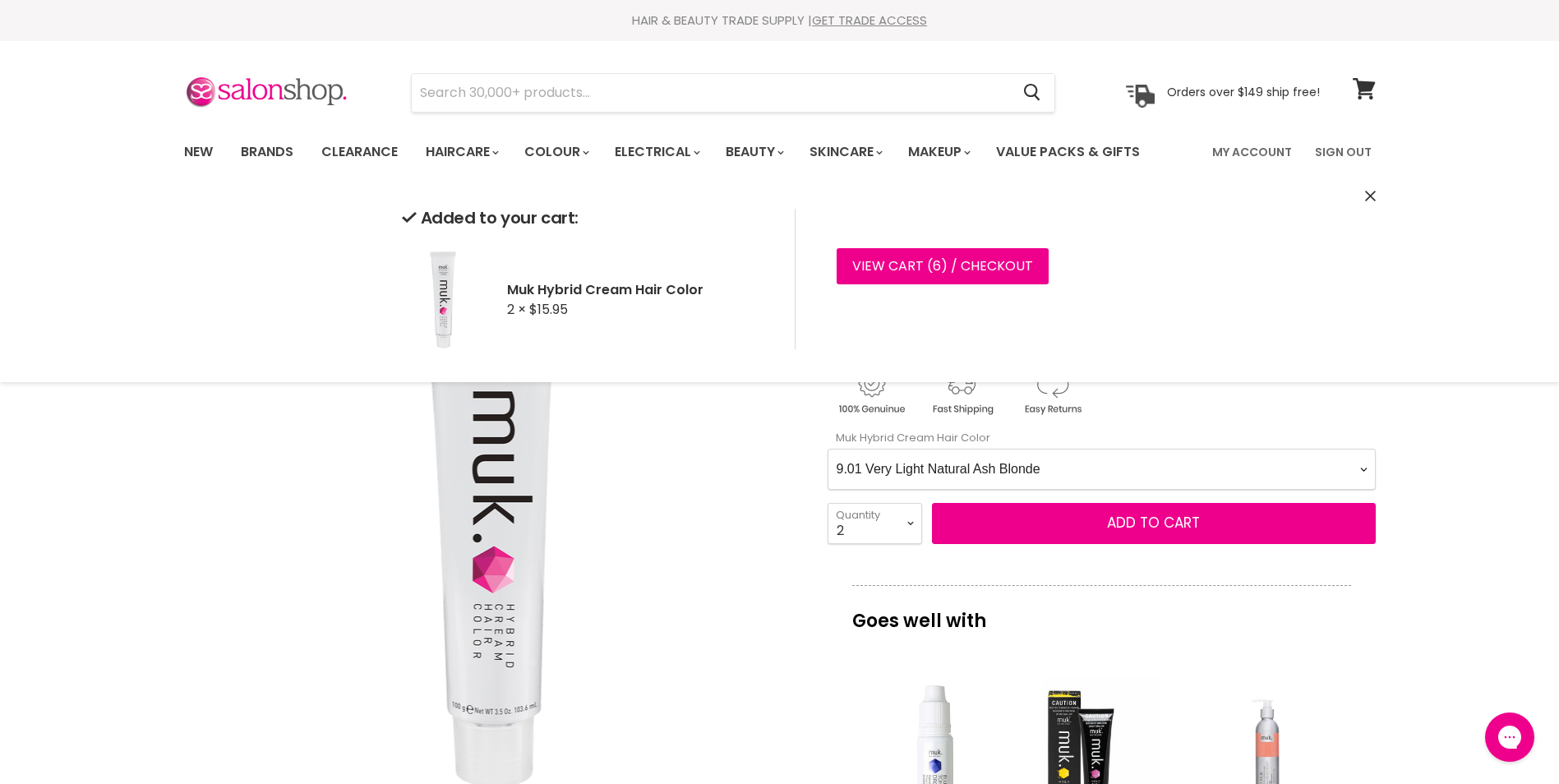
click at [1007, 476] on Color-0-0 "1.0 Black 1.11 Blue Black Intense Ash 2.0 Darkest Brown 3.0 Dark Brown 3.11 Dar…" at bounding box center [1101, 469] width 548 height 41
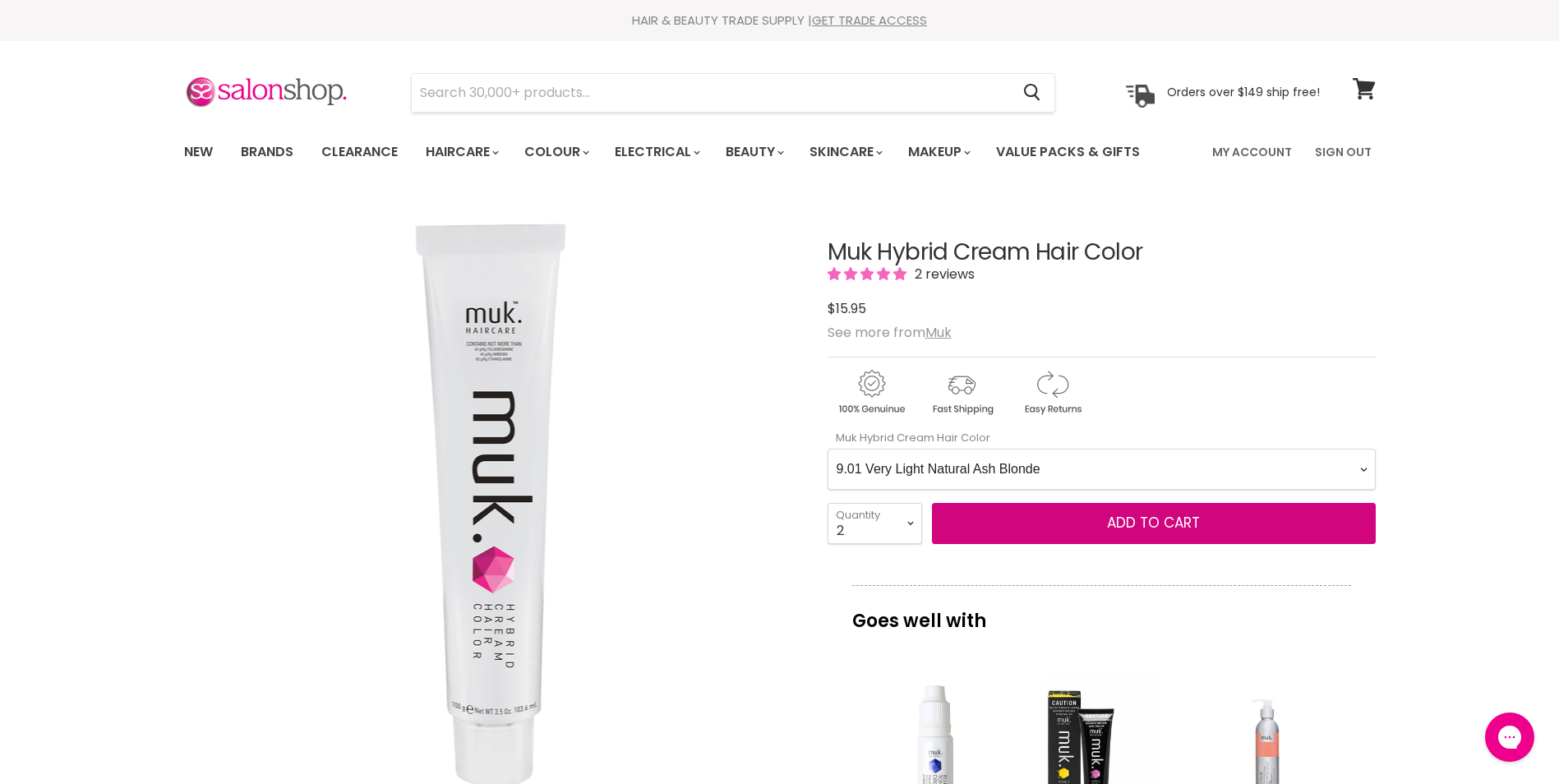
select Color-0-0 "9.73 Very Light Warm Beige Blonde"
click at [827, 449] on Color-0-0 "1.0 Black 1.11 Blue Black Intense Ash 2.0 Darkest Brown 3.0 Dark Brown 3.11 Dar…" at bounding box center [1101, 469] width 548 height 41
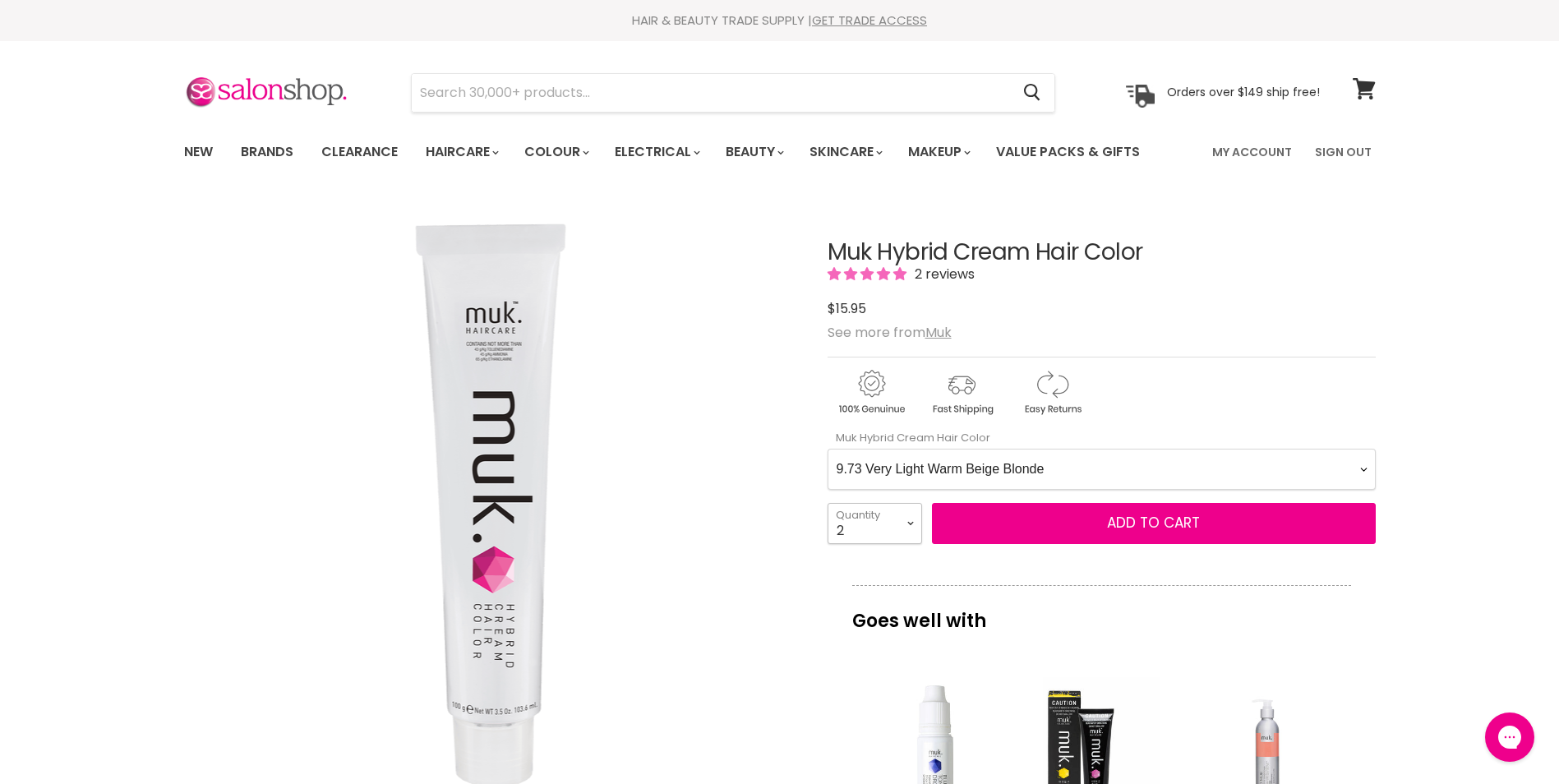
click at [890, 529] on select "1 2 3 4 5 6 7 8 9 10+" at bounding box center [874, 523] width 95 height 41
select select "1"
click at [827, 503] on select "1 2 3 4 5 6 7 8 9 10+" at bounding box center [874, 523] width 95 height 41
type input "1"
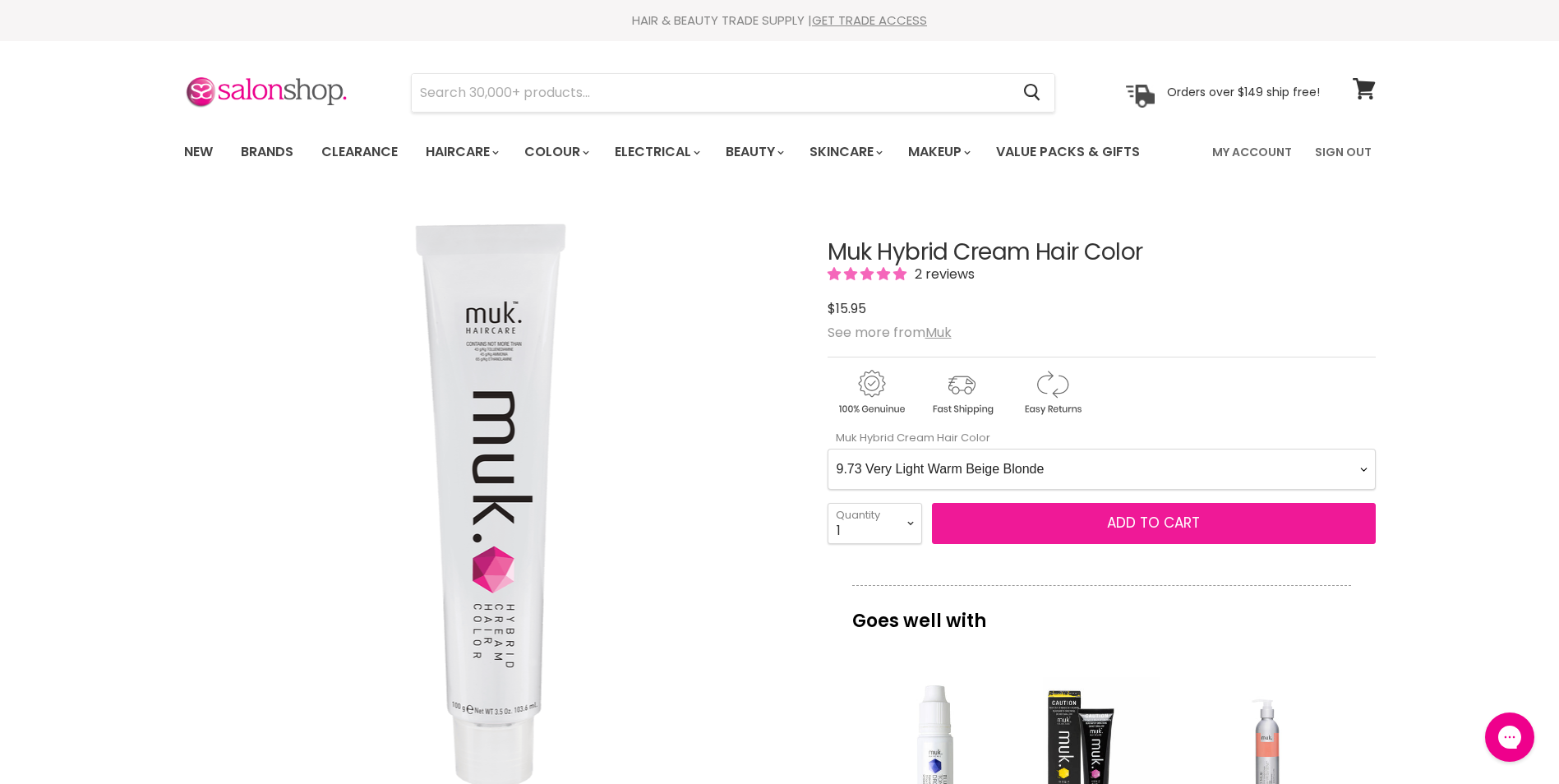
click at [1179, 527] on span "Add to cart" at bounding box center [1153, 522] width 93 height 19
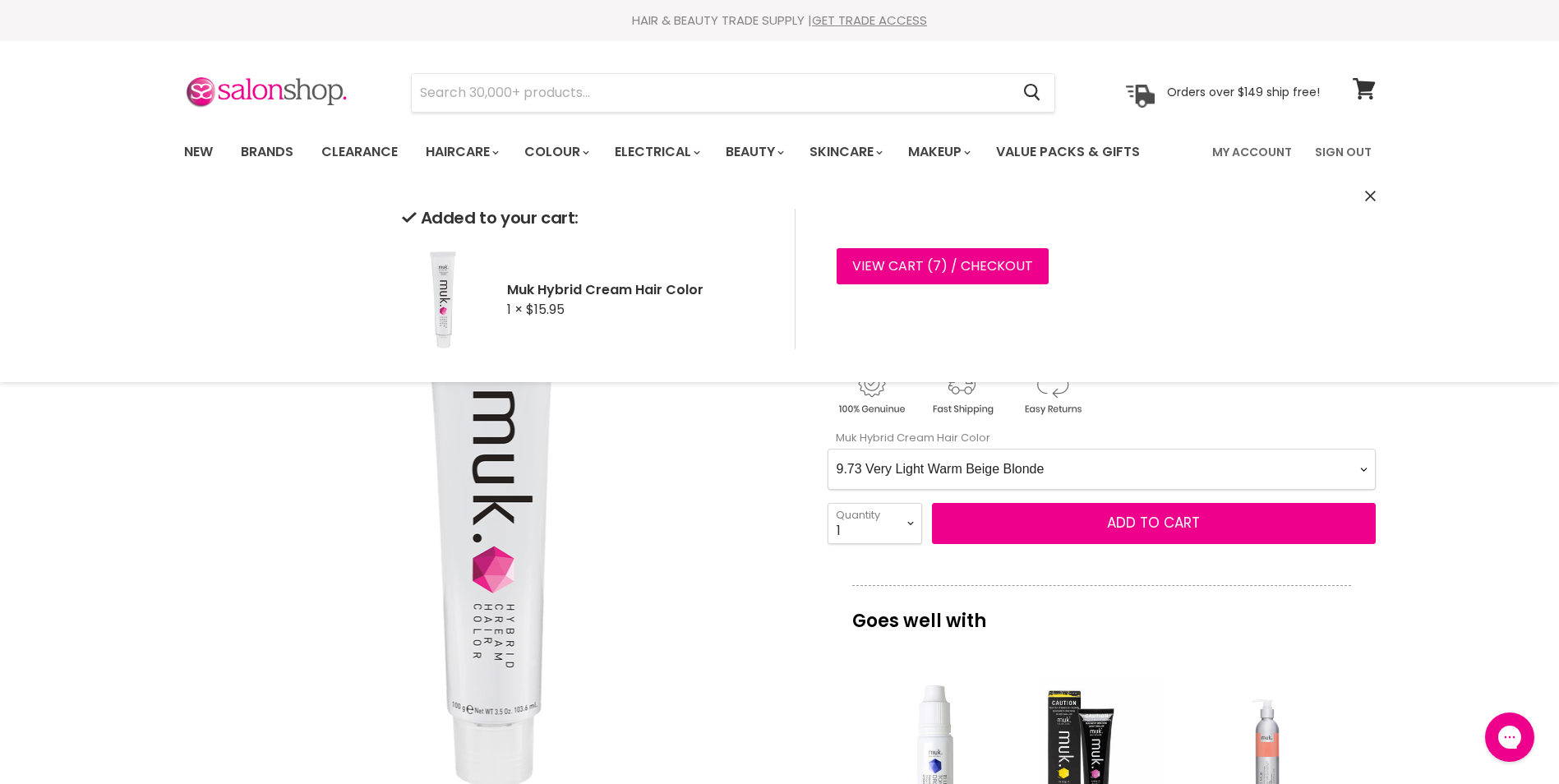
click at [1020, 465] on Color-0-0 "1.0 Black 1.11 Blue Black Intense Ash 2.0 Darkest Brown 3.0 Dark Brown 3.11 Dar…" at bounding box center [1101, 469] width 548 height 41
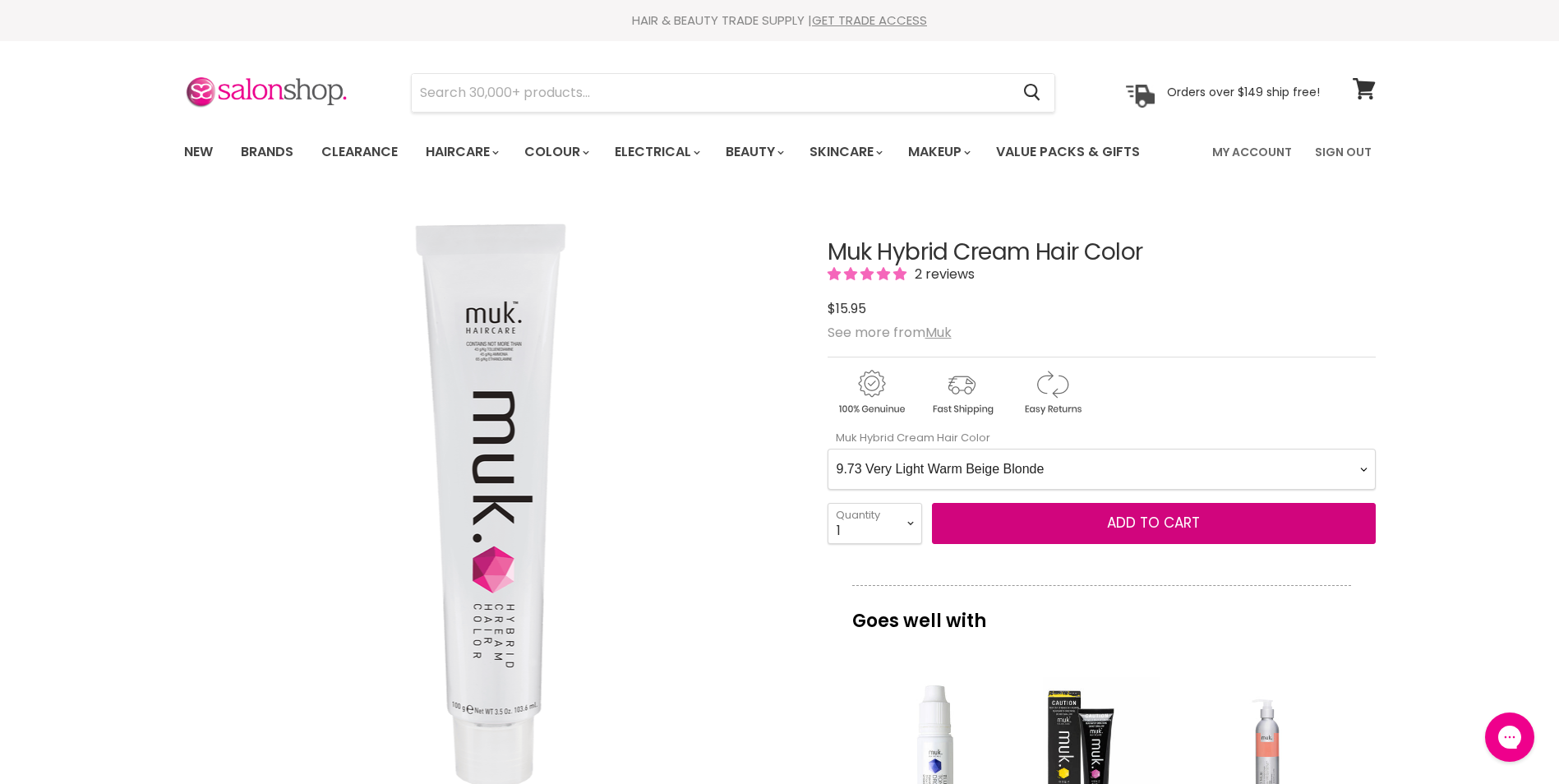
select Color-0-0 "10.21 Extra Light [PERSON_NAME] Blonde"
click at [827, 449] on Color-0-0 "1.0 Black 1.11 Blue Black Intense Ash 2.0 Darkest Brown 3.0 Dark Brown 3.11 Dar…" at bounding box center [1101, 469] width 548 height 41
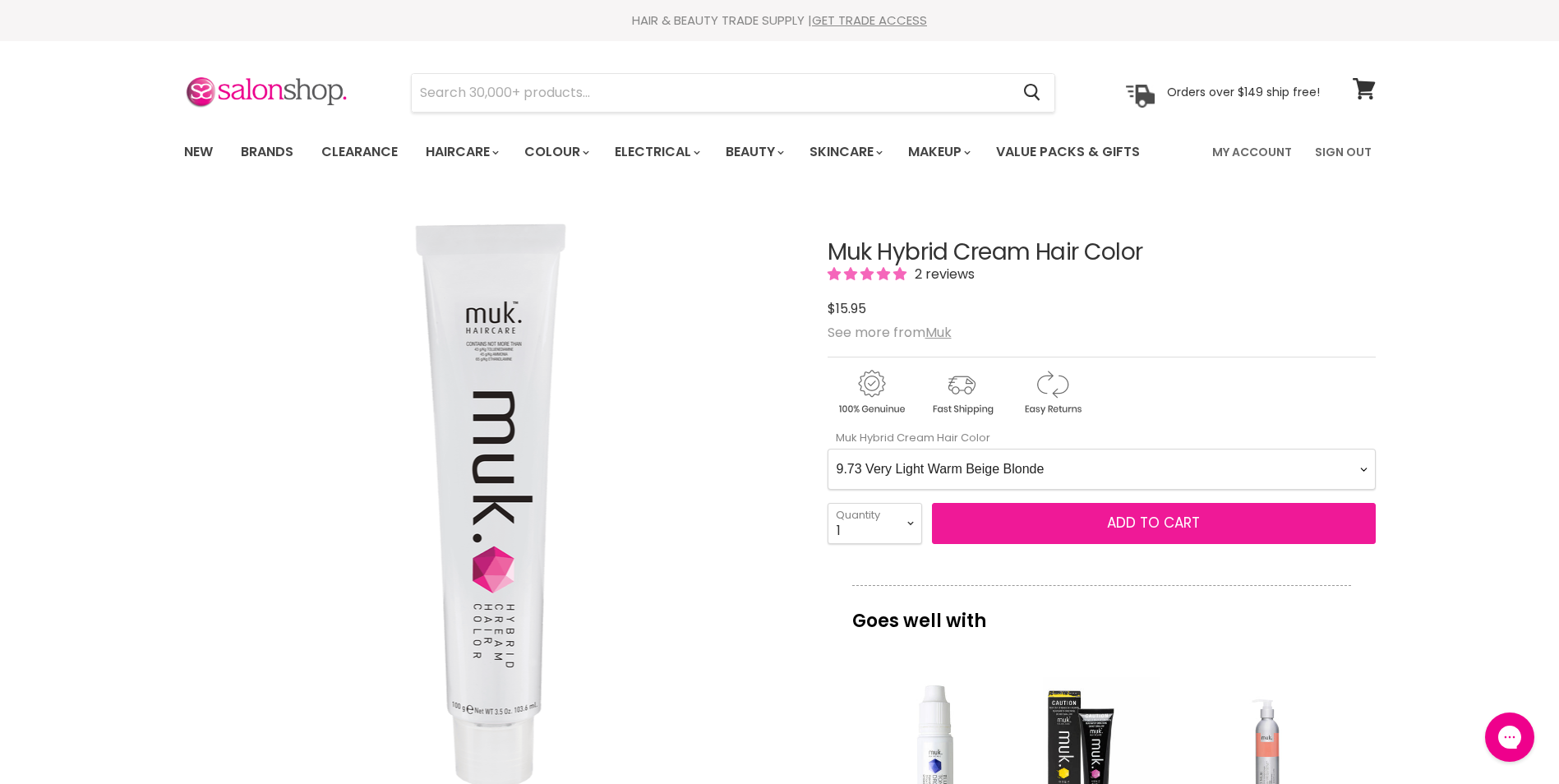
click at [1181, 524] on span "Add to cart" at bounding box center [1153, 522] width 93 height 19
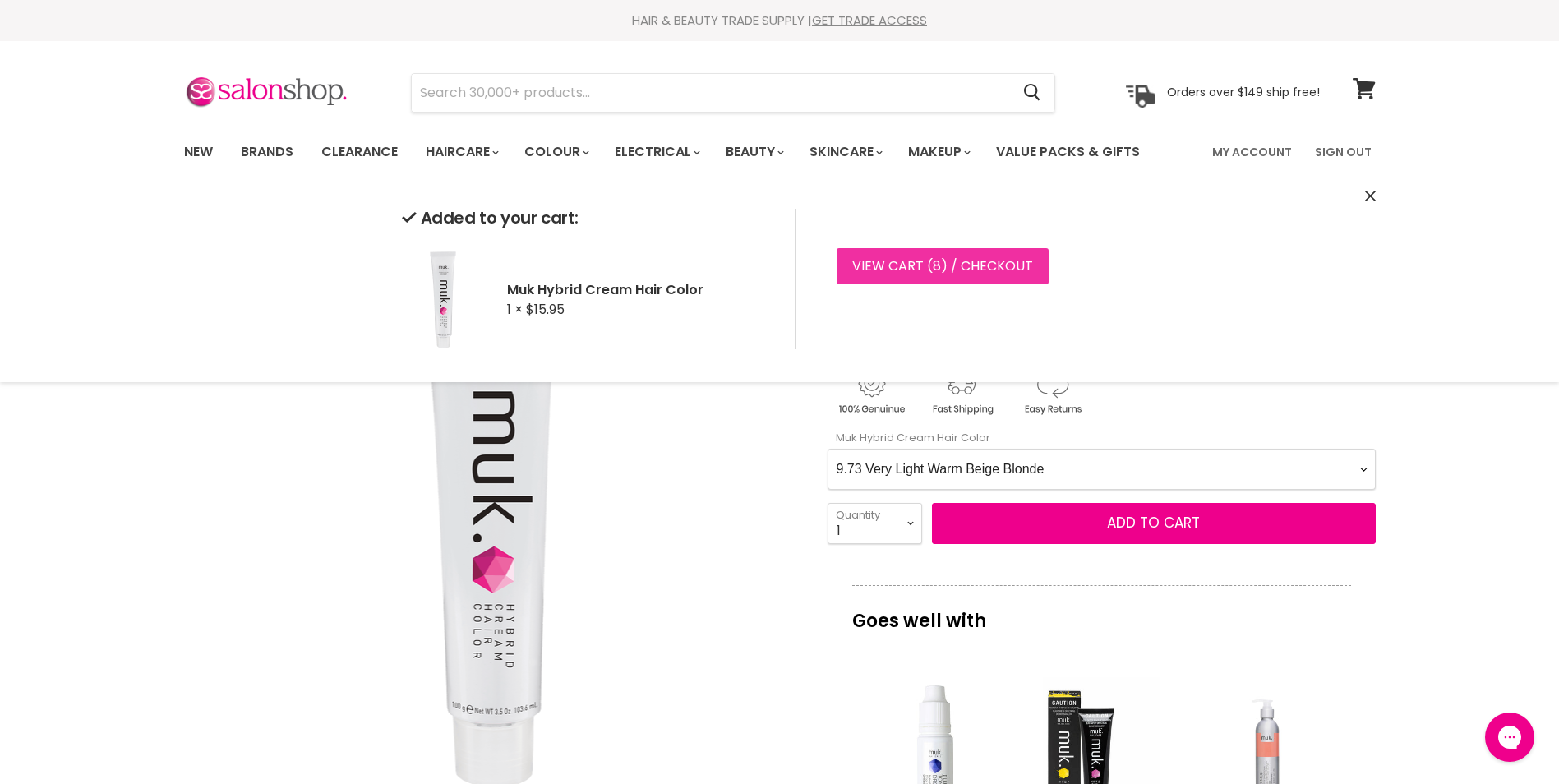
click at [948, 270] on link "View cart ( 8 ) / Checkout" at bounding box center [942, 266] width 212 height 36
